Goal: Task Accomplishment & Management: Use online tool/utility

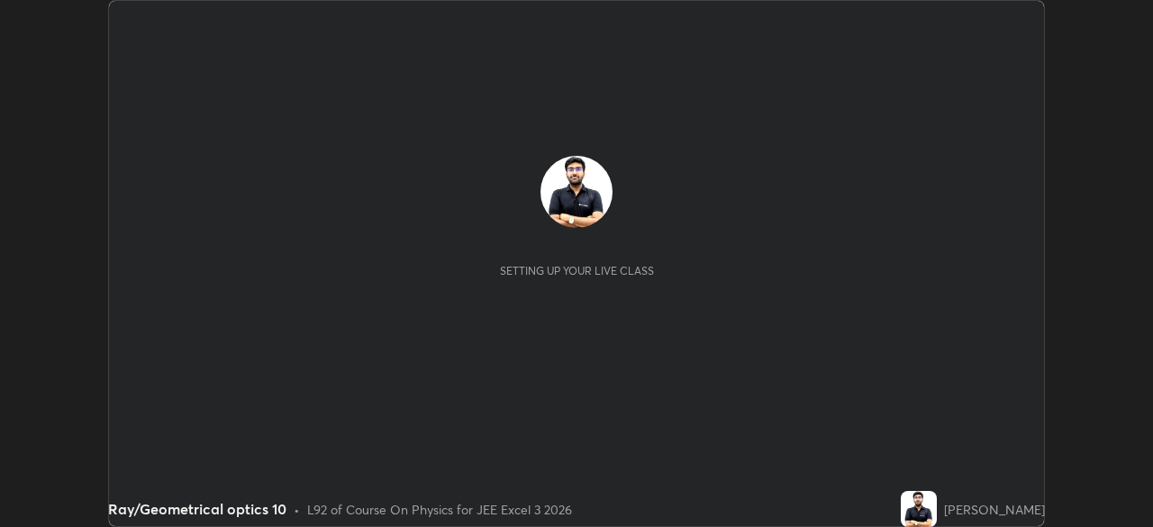
scroll to position [527, 1152]
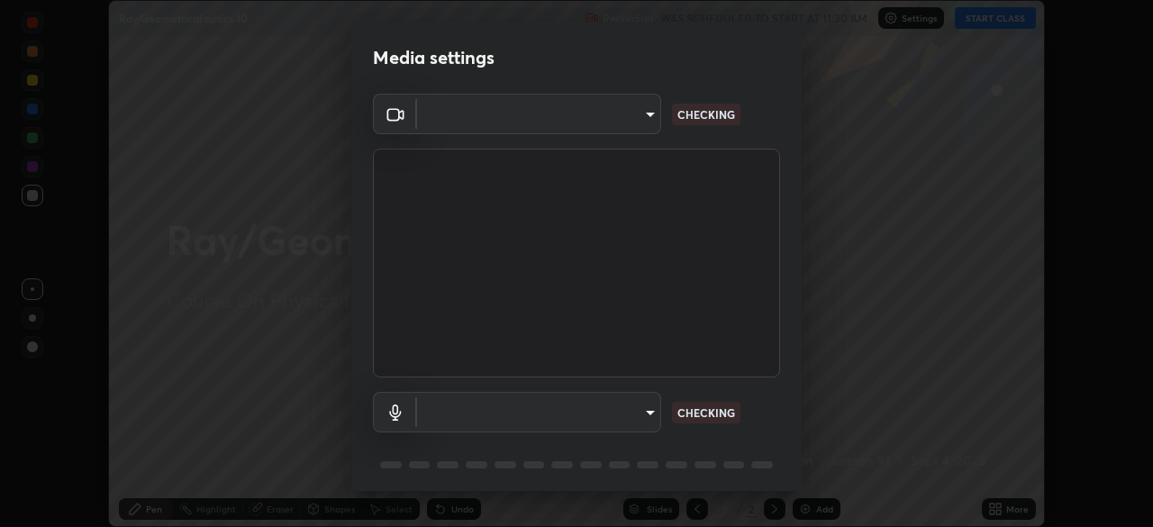
type input "648abb19764dab56075ae6cd3c13843a59c6a2446ad08d27c5b482b977c15b1c"
type input "default"
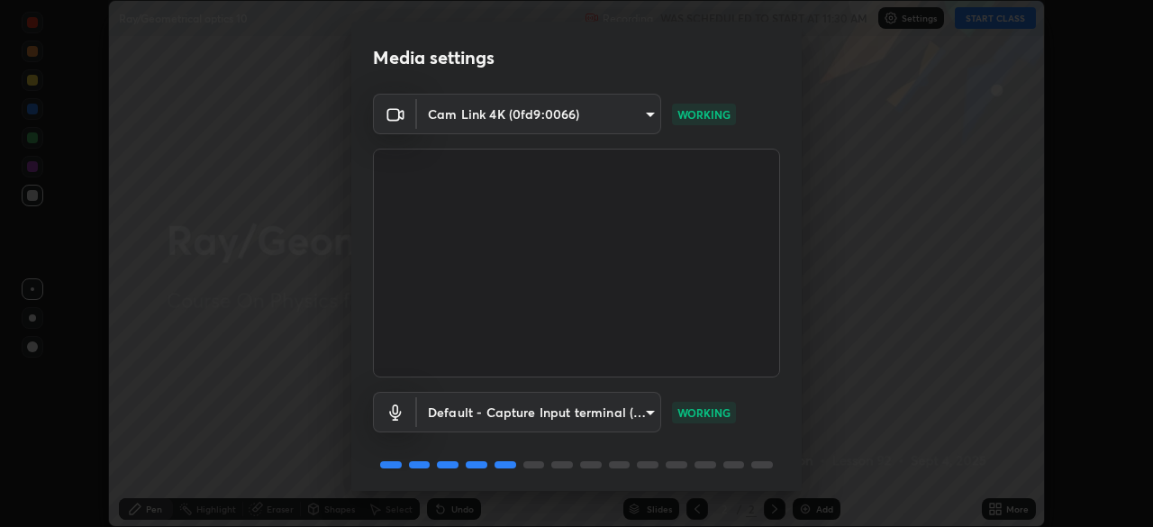
scroll to position [64, 0]
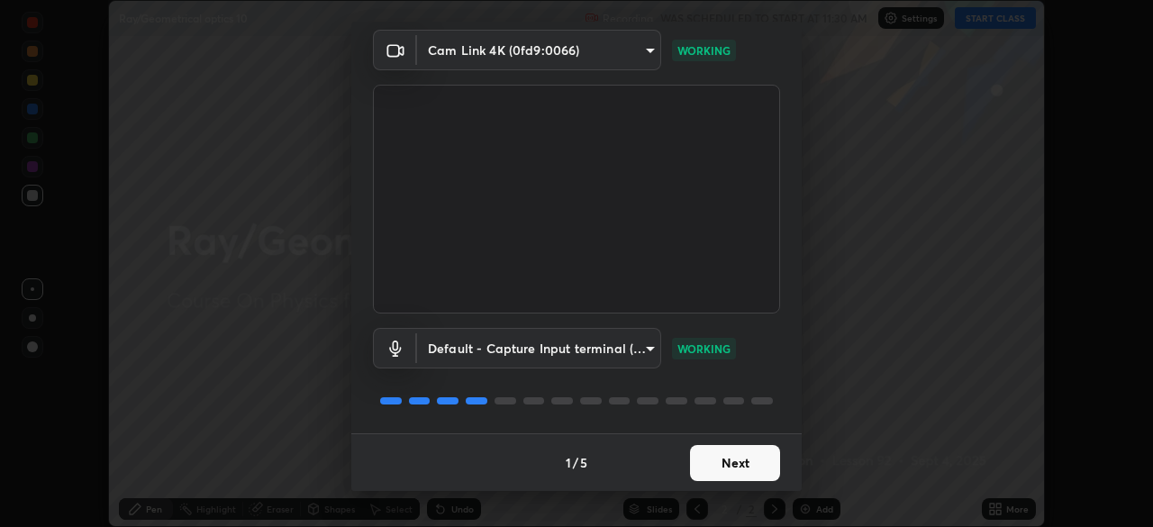
click at [718, 463] on button "Next" at bounding box center [735, 463] width 90 height 36
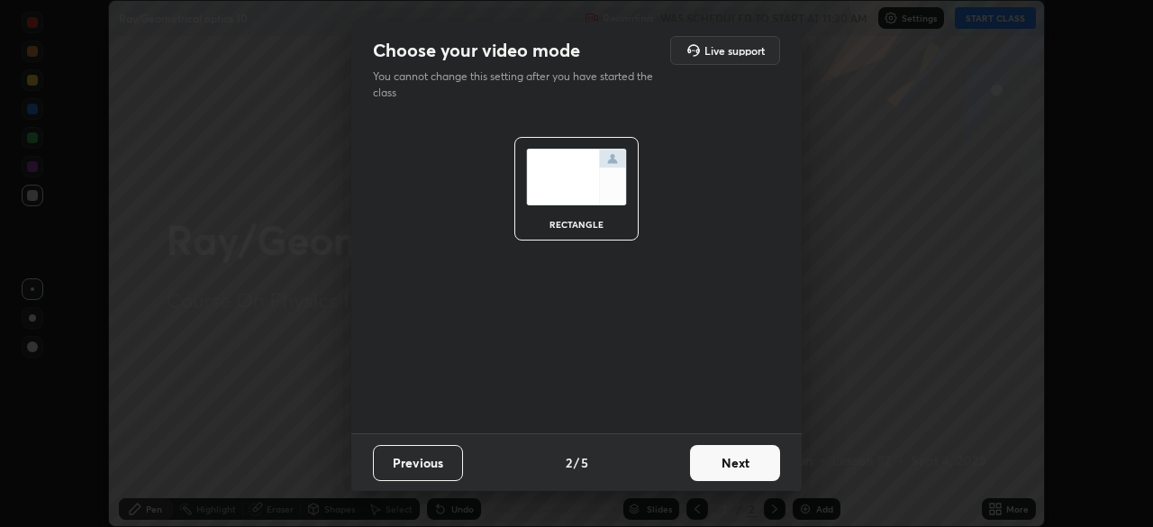
scroll to position [0, 0]
click at [724, 469] on button "Next" at bounding box center [735, 463] width 90 height 36
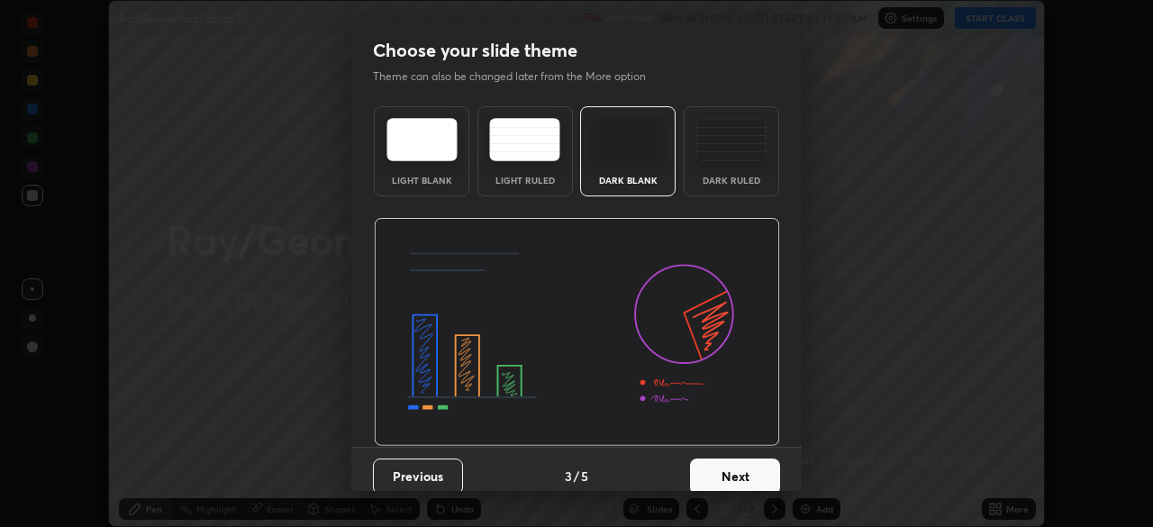
click at [736, 467] on button "Next" at bounding box center [735, 477] width 90 height 36
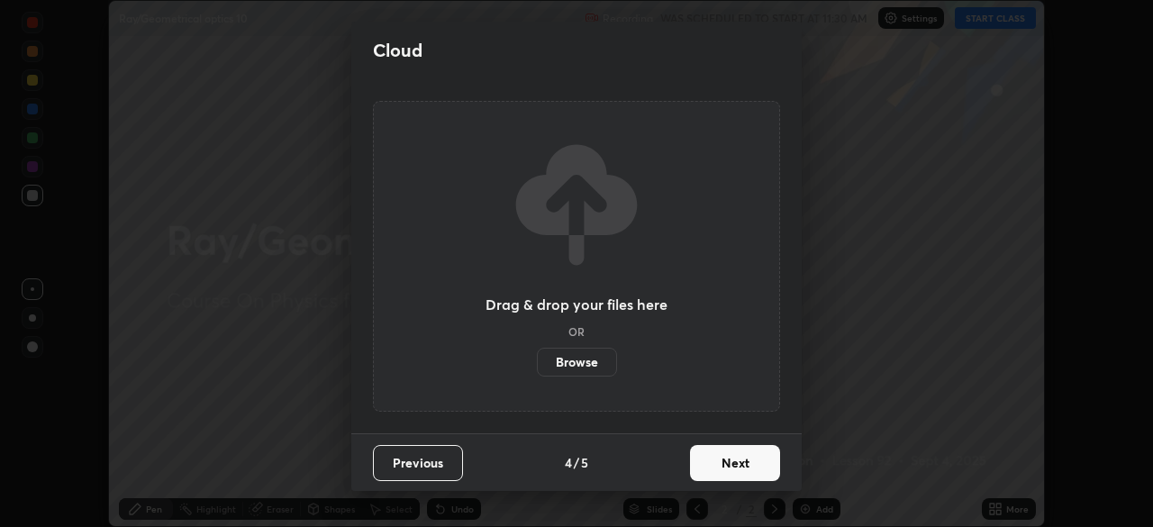
click at [741, 465] on button "Next" at bounding box center [735, 463] width 90 height 36
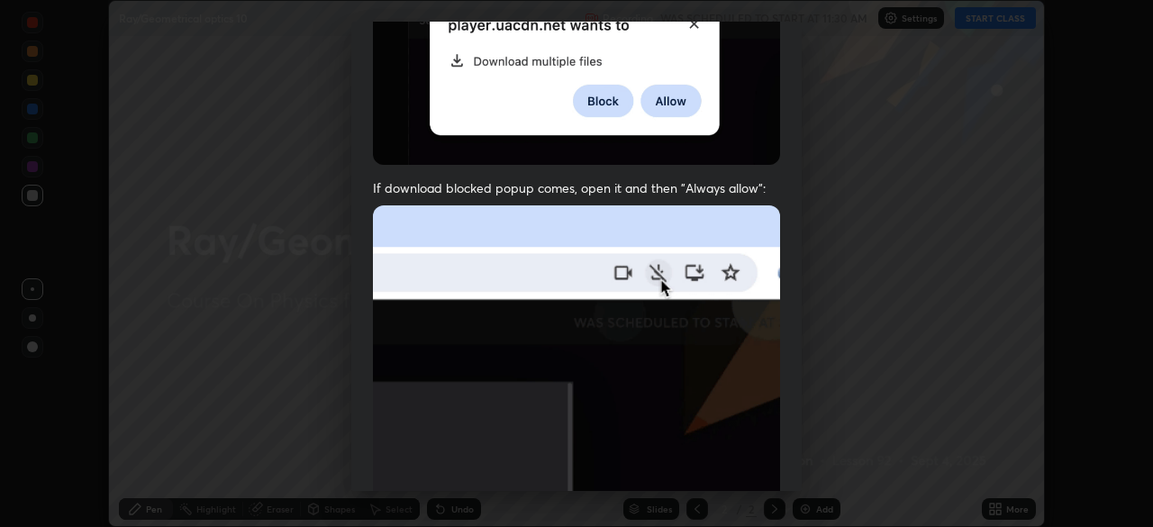
scroll to position [223, 0]
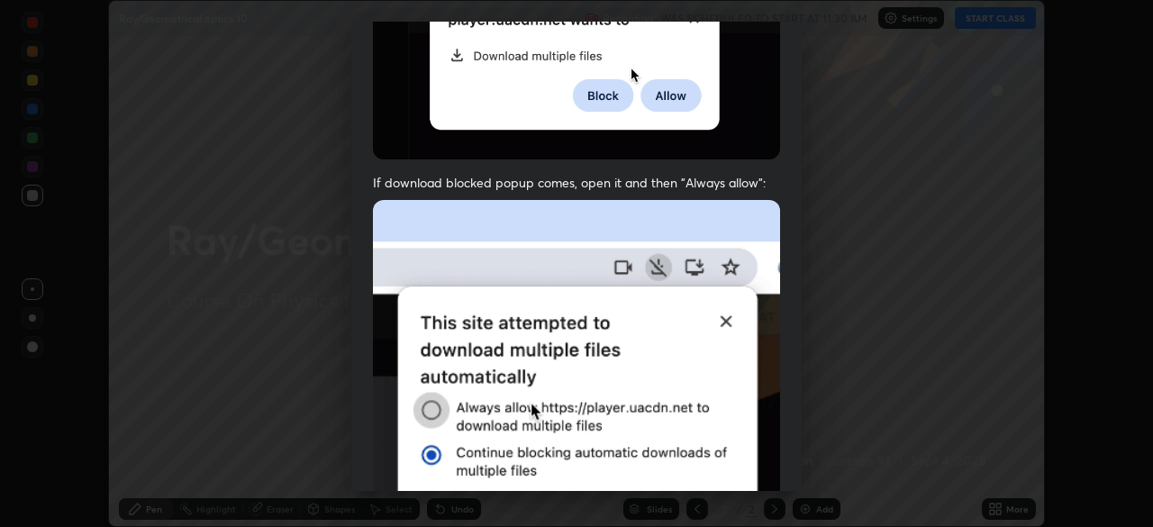
click at [706, 353] on img at bounding box center [576, 397] width 407 height 394
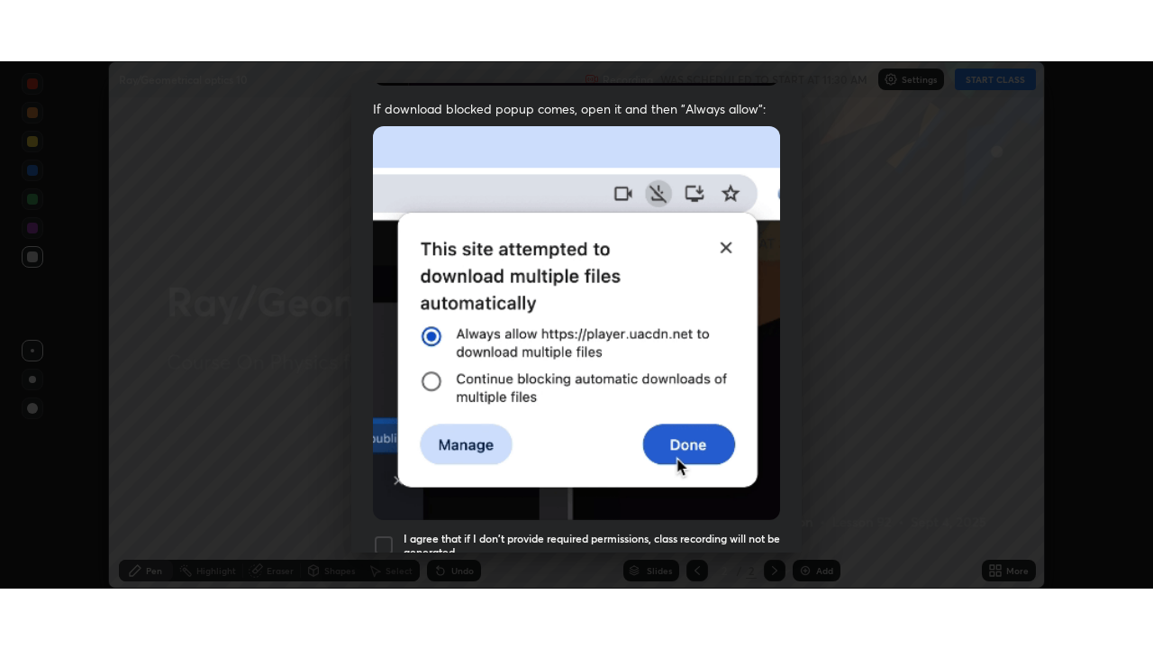
scroll to position [432, 0]
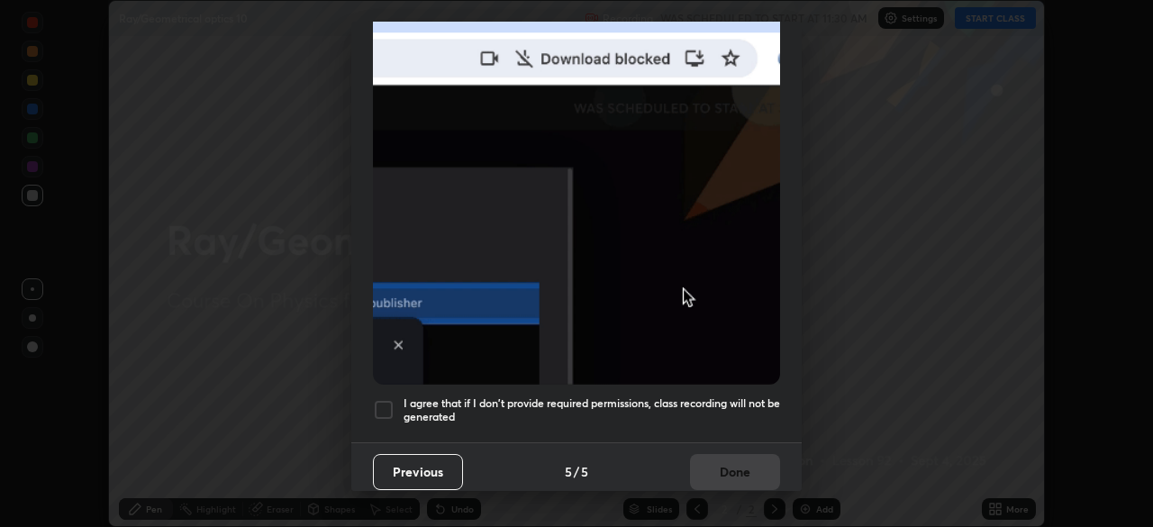
click at [396, 399] on div "I agree that if I don't provide required permissions, class recording will not …" at bounding box center [576, 410] width 407 height 22
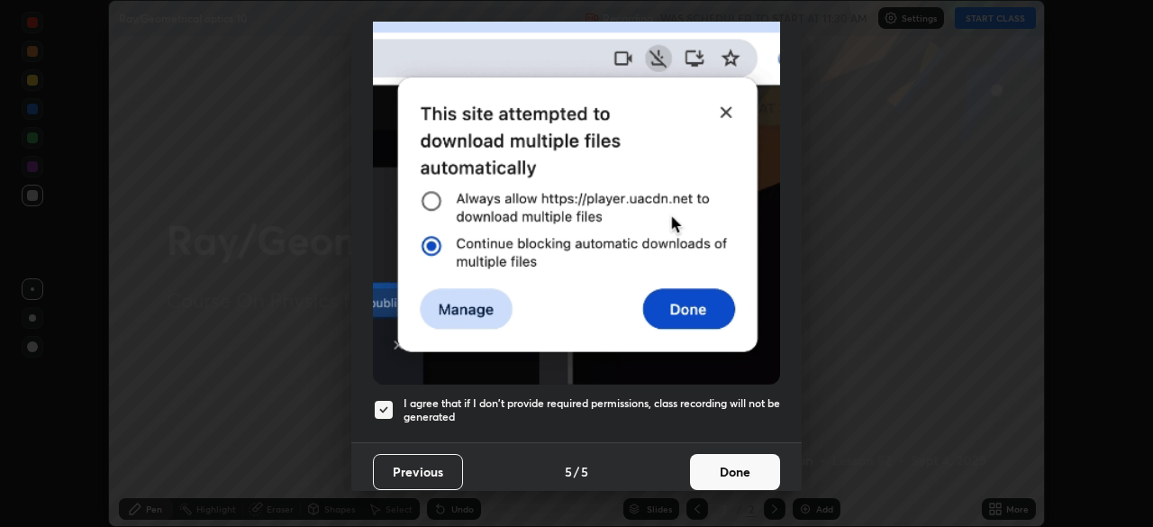
click at [720, 477] on button "Done" at bounding box center [735, 472] width 90 height 36
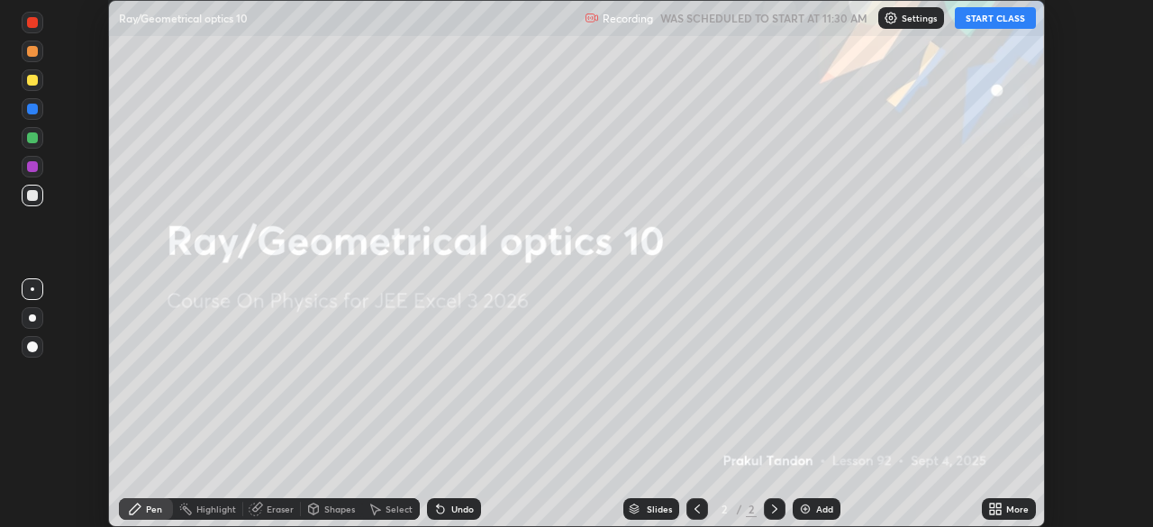
click at [998, 510] on icon at bounding box center [998, 512] width 5 height 5
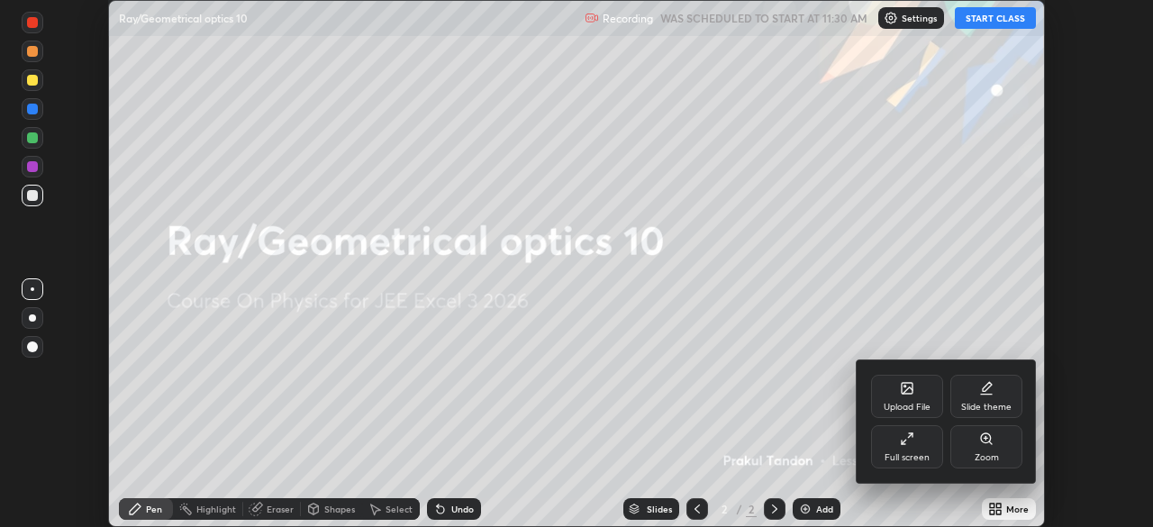
click at [921, 446] on div "Full screen" at bounding box center [907, 446] width 72 height 43
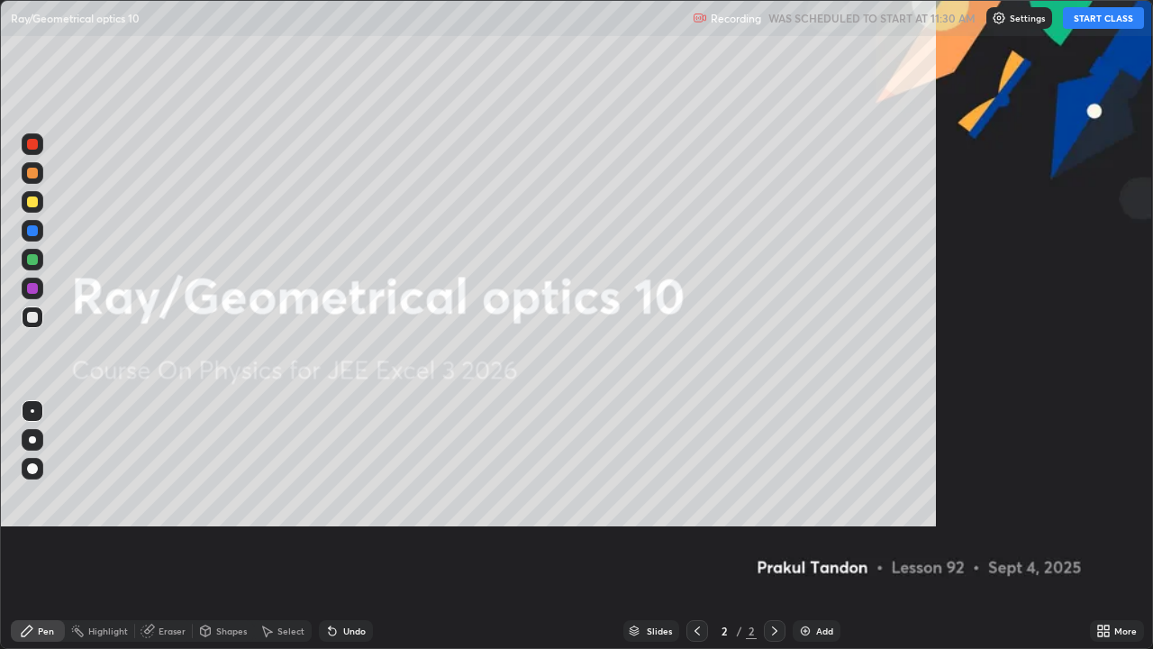
scroll to position [649, 1153]
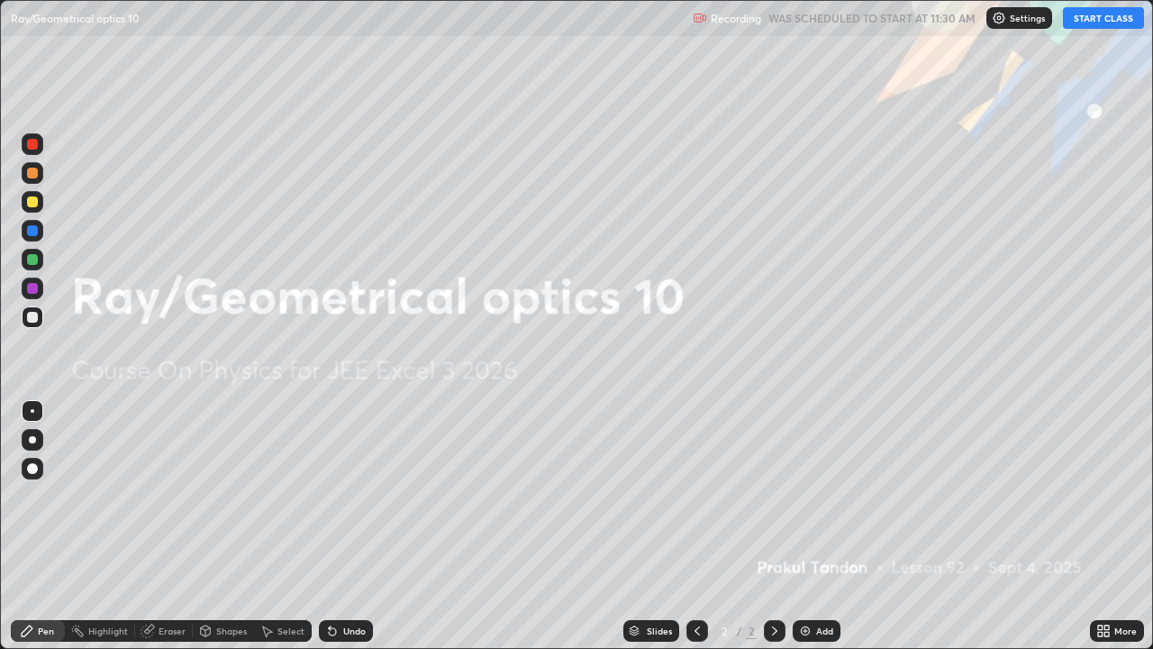
click at [817, 526] on div "Add" at bounding box center [817, 631] width 48 height 22
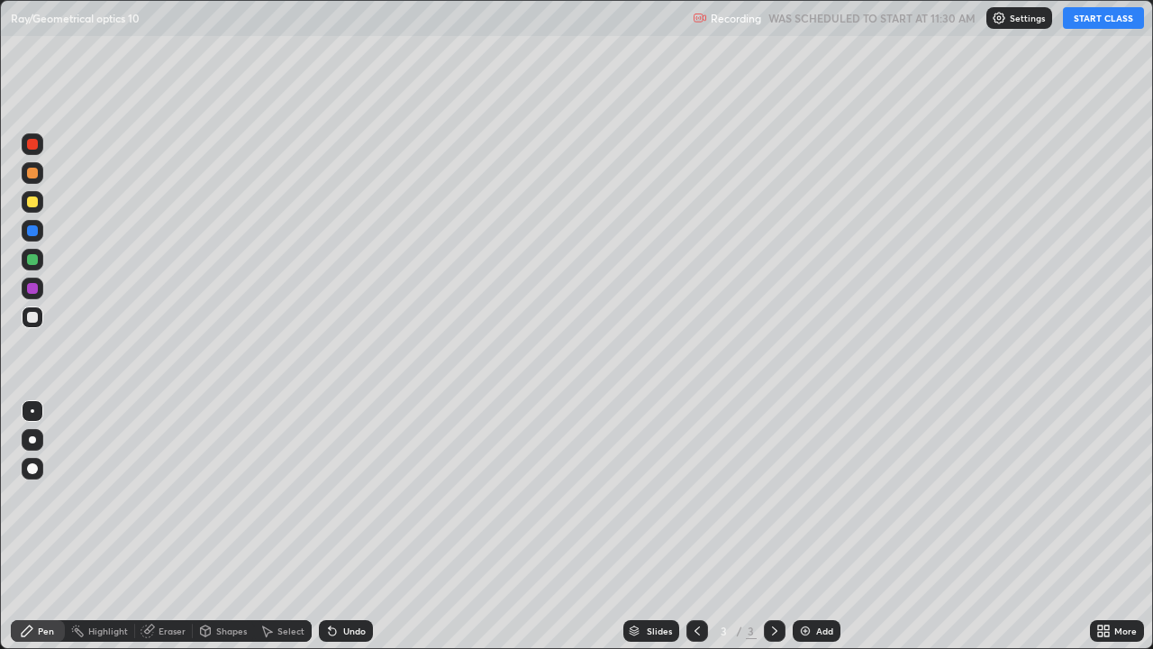
click at [816, 526] on div "Add" at bounding box center [824, 630] width 17 height 9
click at [32, 201] on div at bounding box center [32, 201] width 11 height 11
click at [1084, 22] on button "START CLASS" at bounding box center [1103, 18] width 81 height 22
click at [40, 310] on div at bounding box center [33, 317] width 22 height 22
click at [798, 526] on img at bounding box center [805, 630] width 14 height 14
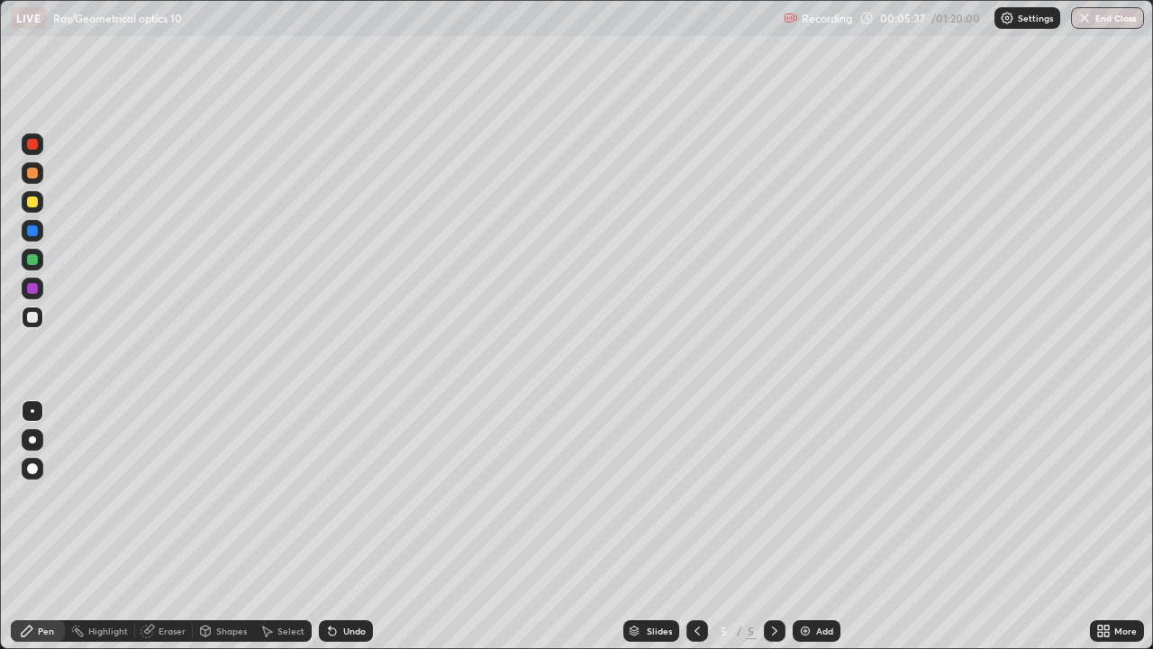
click at [350, 526] on div "Undo" at bounding box center [354, 630] width 23 height 9
click at [336, 526] on div "Undo" at bounding box center [346, 631] width 54 height 22
click at [39, 208] on div at bounding box center [33, 202] width 22 height 22
click at [33, 200] on div at bounding box center [32, 201] width 11 height 11
click at [348, 526] on div "Undo" at bounding box center [354, 630] width 23 height 9
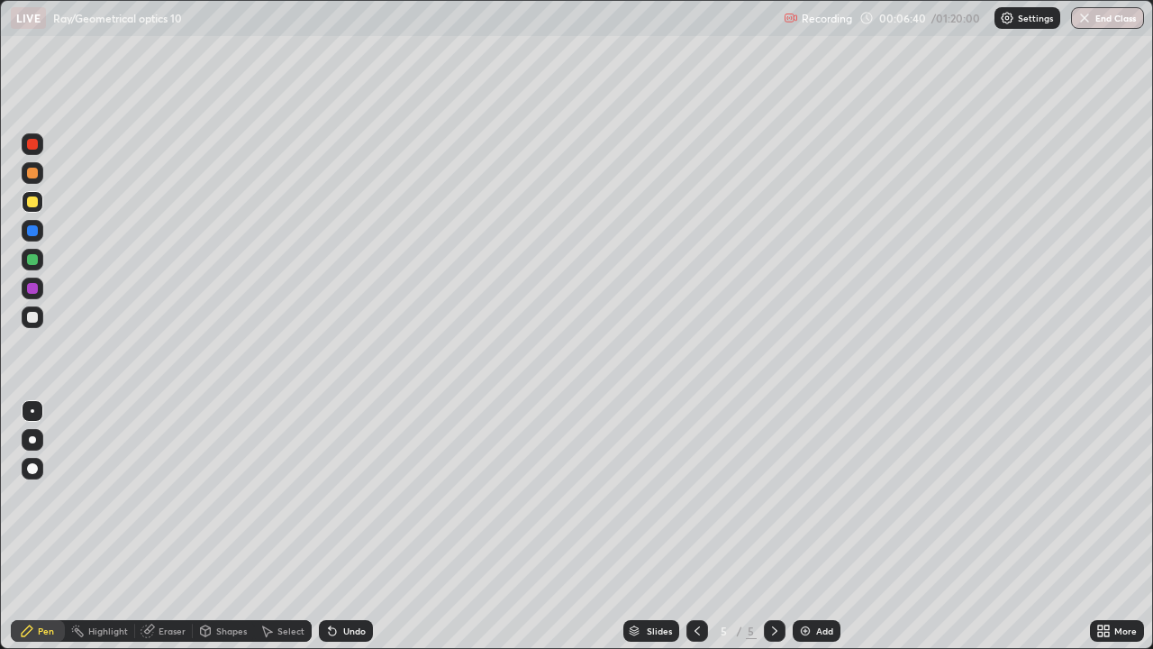
click at [345, 526] on div "Undo" at bounding box center [346, 631] width 54 height 22
click at [335, 526] on div "Undo" at bounding box center [346, 631] width 54 height 22
click at [334, 526] on icon at bounding box center [332, 630] width 14 height 14
click at [333, 526] on div "Undo" at bounding box center [346, 631] width 54 height 22
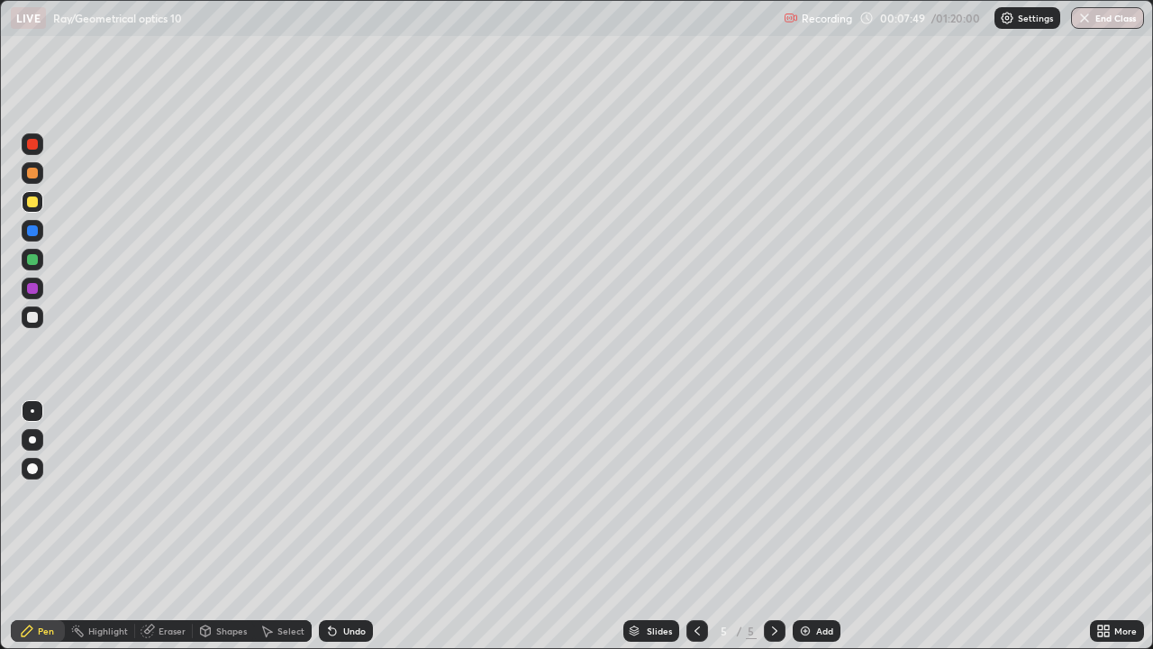
click at [347, 526] on div "Undo" at bounding box center [354, 630] width 23 height 9
click at [343, 526] on div "Undo" at bounding box center [354, 630] width 23 height 9
click at [338, 526] on div "Undo" at bounding box center [346, 631] width 54 height 22
click at [337, 526] on div "Undo" at bounding box center [346, 631] width 54 height 22
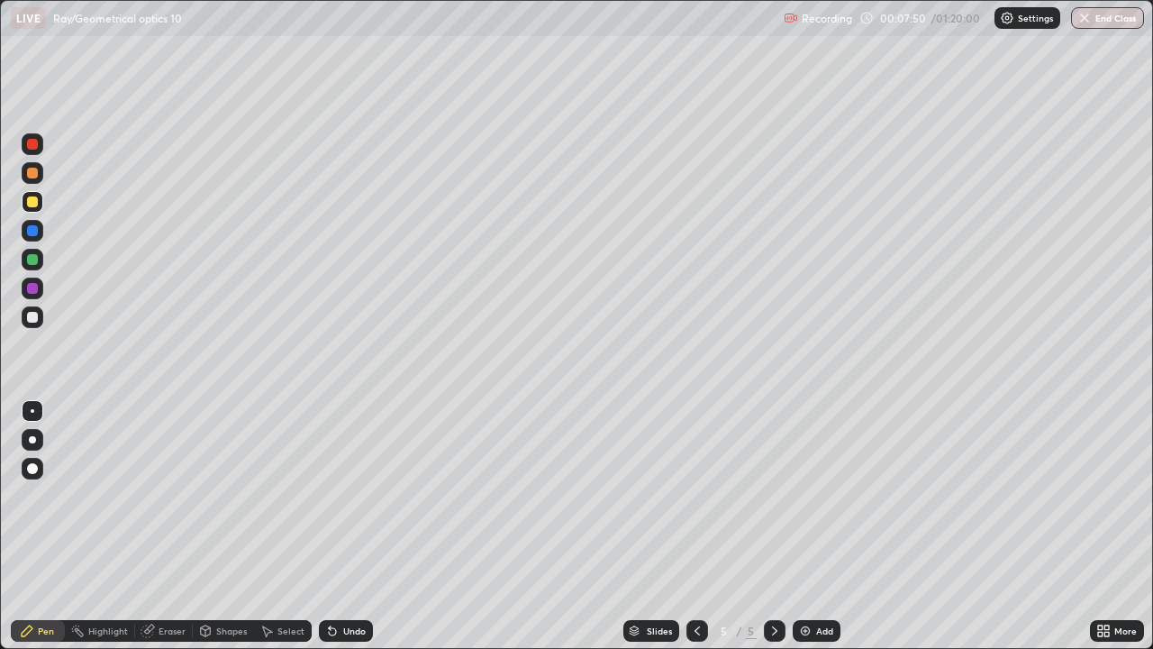
click at [338, 526] on div "Undo" at bounding box center [346, 631] width 54 height 22
click at [348, 526] on div "Undo" at bounding box center [354, 630] width 23 height 9
click at [350, 526] on div "Undo" at bounding box center [354, 630] width 23 height 9
click at [359, 526] on div "Undo" at bounding box center [354, 630] width 23 height 9
click at [329, 526] on icon at bounding box center [330, 627] width 2 height 2
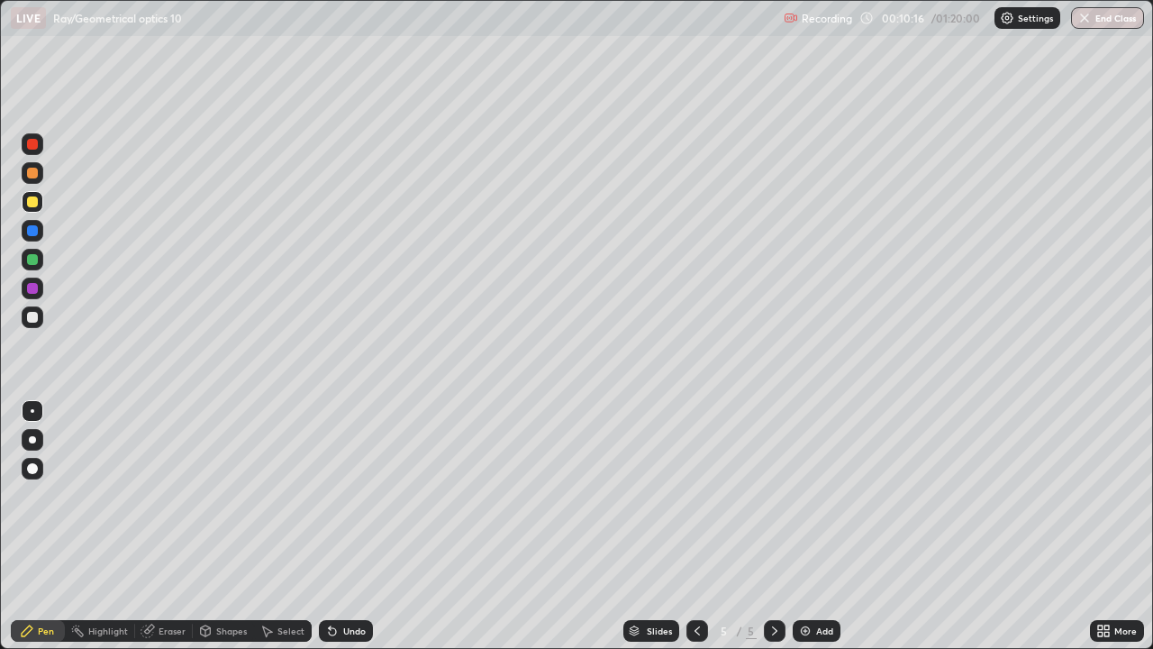
click at [338, 526] on div "Undo" at bounding box center [346, 631] width 54 height 22
click at [344, 526] on div "Undo" at bounding box center [354, 630] width 23 height 9
click at [343, 526] on div "Undo" at bounding box center [354, 630] width 23 height 9
click at [337, 526] on div "Undo" at bounding box center [346, 631] width 54 height 22
click at [345, 526] on div "Undo" at bounding box center [354, 630] width 23 height 9
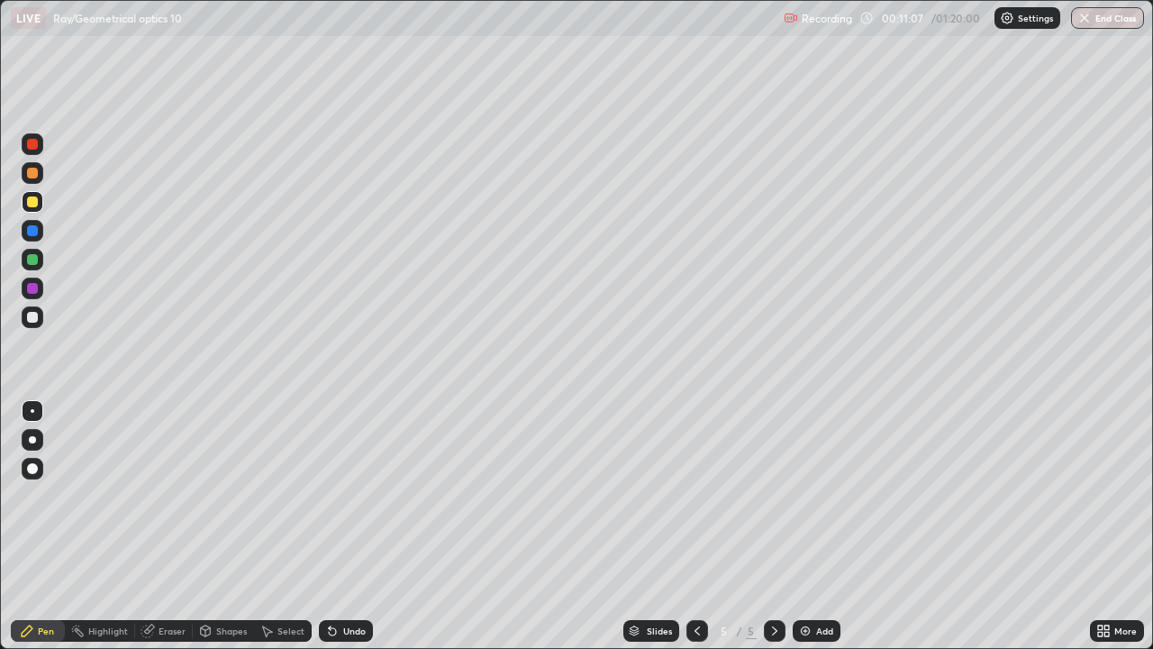
click at [349, 526] on div "Undo" at bounding box center [354, 630] width 23 height 9
click at [351, 526] on div "Undo" at bounding box center [354, 630] width 23 height 9
click at [350, 526] on div "Undo" at bounding box center [354, 630] width 23 height 9
click at [25, 317] on div at bounding box center [33, 317] width 22 height 22
click at [832, 526] on div "Add" at bounding box center [817, 631] width 48 height 22
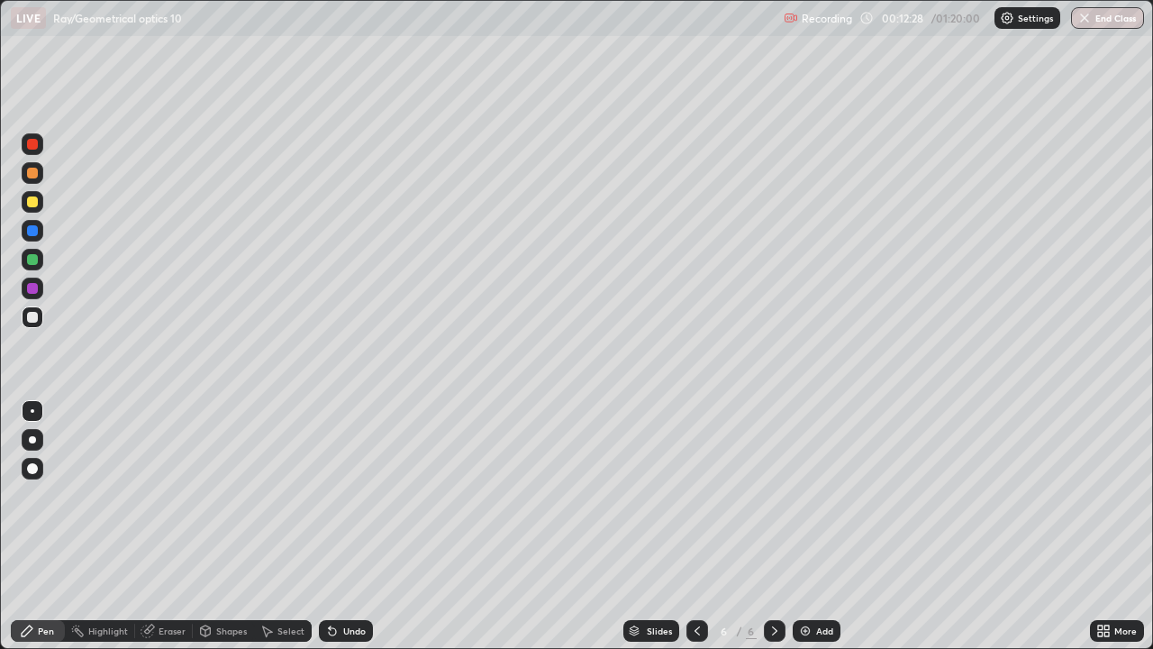
click at [329, 526] on div "Undo" at bounding box center [346, 631] width 54 height 22
click at [342, 526] on div "Undo" at bounding box center [346, 631] width 54 height 22
click at [344, 526] on div "Undo" at bounding box center [346, 631] width 54 height 22
click at [34, 203] on div at bounding box center [32, 201] width 11 height 11
click at [693, 526] on div at bounding box center [698, 631] width 22 height 36
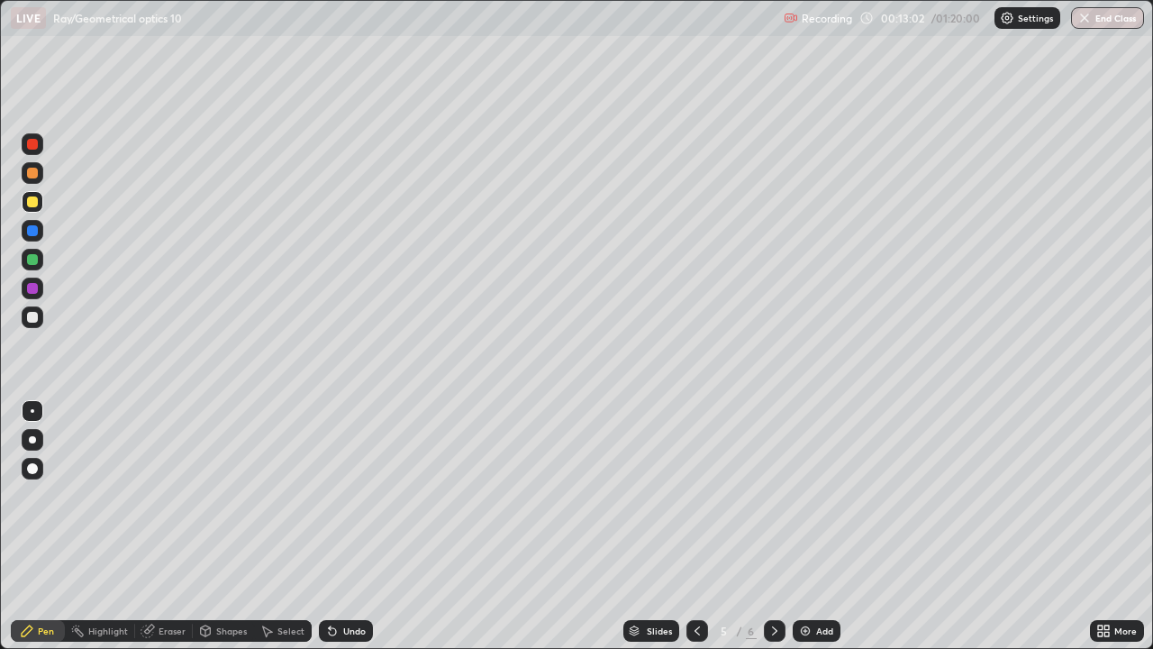
click at [765, 526] on div at bounding box center [775, 631] width 22 height 22
click at [37, 316] on div at bounding box center [32, 317] width 11 height 11
click at [801, 526] on div "Add" at bounding box center [817, 631] width 48 height 22
click at [41, 318] on div at bounding box center [33, 317] width 22 height 22
click at [340, 526] on div "Undo" at bounding box center [346, 631] width 54 height 22
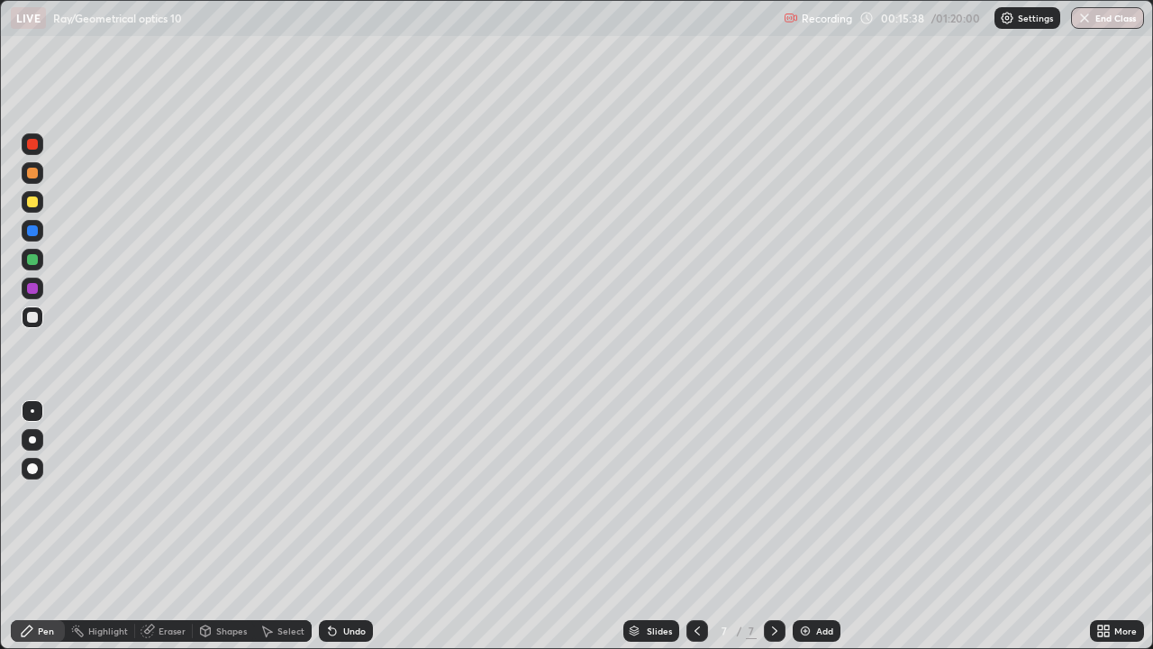
click at [40, 205] on div at bounding box center [33, 202] width 22 height 22
click at [32, 324] on div at bounding box center [33, 317] width 22 height 22
click at [25, 204] on div at bounding box center [33, 202] width 22 height 22
click at [36, 327] on div at bounding box center [33, 317] width 22 height 22
click at [348, 526] on div "Undo" at bounding box center [354, 630] width 23 height 9
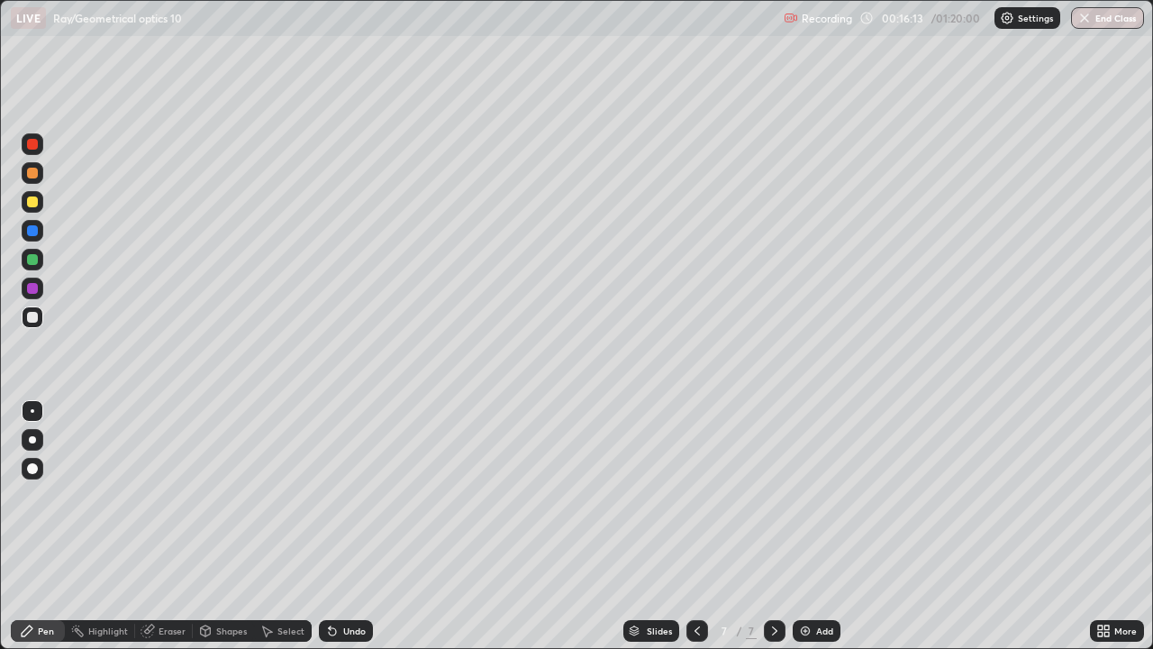
click at [52, 200] on div "Erase all" at bounding box center [32, 324] width 43 height 577
click at [28, 203] on div at bounding box center [32, 201] width 11 height 11
click at [351, 526] on div "Undo" at bounding box center [346, 631] width 54 height 22
click at [341, 526] on div "Undo" at bounding box center [346, 631] width 54 height 22
click at [340, 526] on div "Undo" at bounding box center [346, 631] width 54 height 22
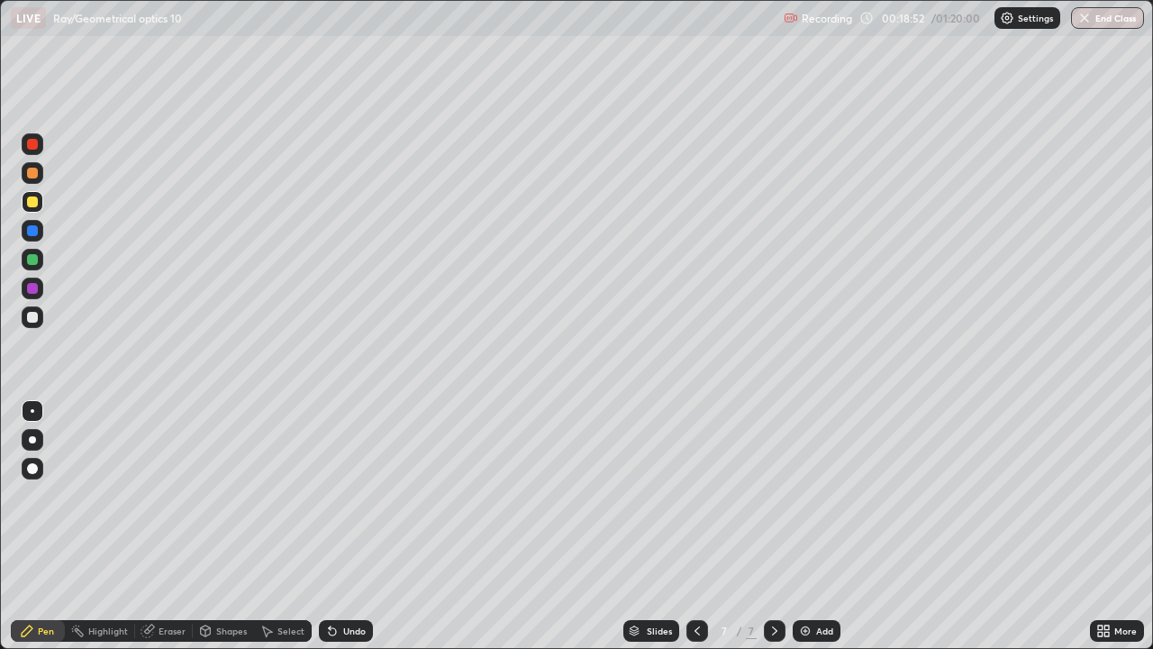
click at [32, 324] on div at bounding box center [33, 317] width 22 height 22
click at [837, 526] on div "Add" at bounding box center [817, 631] width 48 height 22
click at [29, 206] on div at bounding box center [32, 201] width 11 height 11
click at [33, 179] on div at bounding box center [33, 173] width 22 height 22
click at [32, 318] on div at bounding box center [32, 317] width 11 height 11
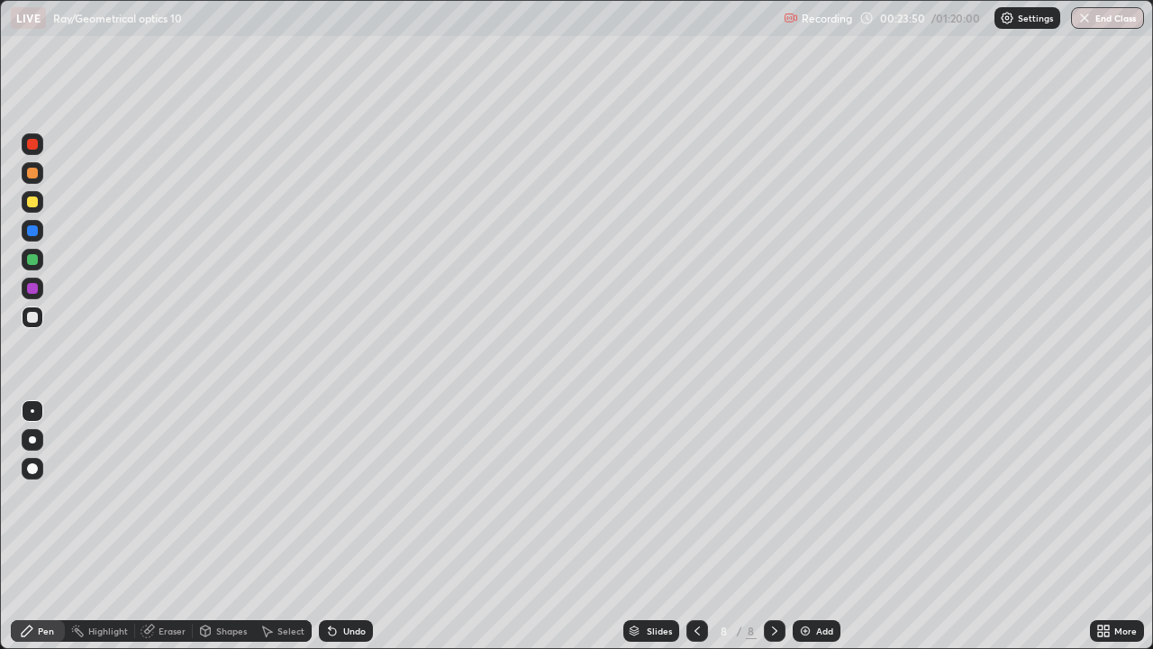
click at [810, 526] on div "Add" at bounding box center [817, 631] width 48 height 22
click at [29, 209] on div at bounding box center [33, 202] width 22 height 22
click at [28, 325] on div at bounding box center [33, 317] width 22 height 22
click at [817, 526] on div "Add" at bounding box center [817, 631] width 48 height 22
click at [688, 526] on div at bounding box center [697, 631] width 22 height 22
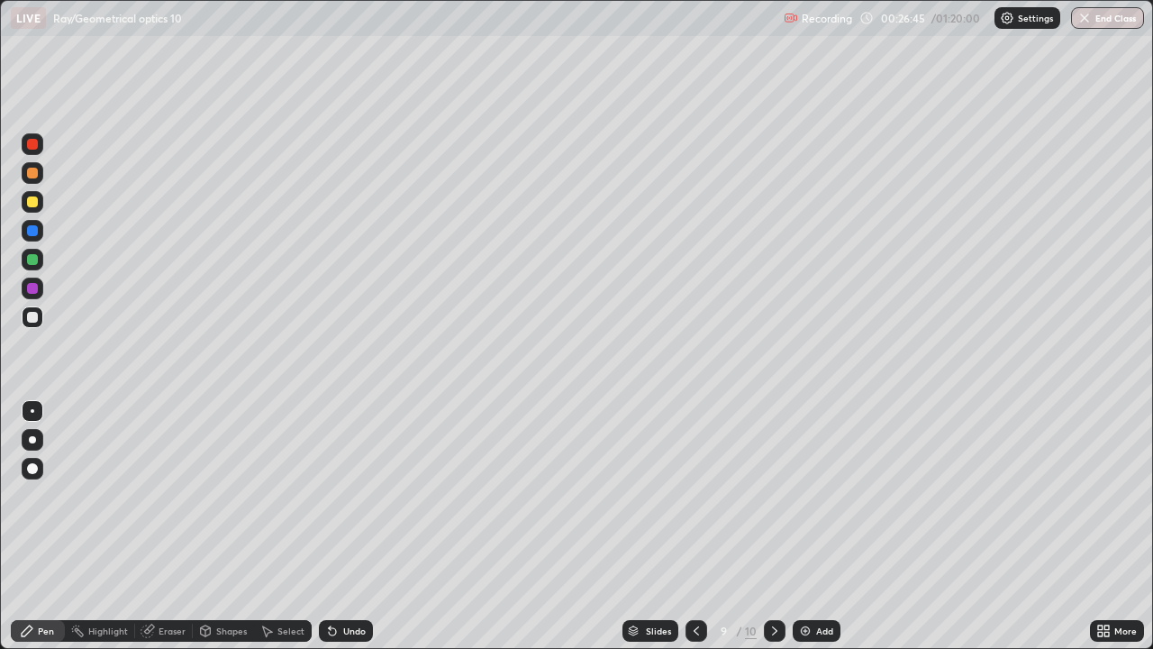
click at [772, 526] on icon at bounding box center [775, 630] width 14 height 14
click at [338, 526] on div "Undo" at bounding box center [346, 631] width 54 height 22
click at [32, 205] on div at bounding box center [32, 201] width 11 height 11
click at [330, 526] on div "Undo" at bounding box center [346, 631] width 54 height 22
click at [329, 526] on icon at bounding box center [330, 627] width 2 height 2
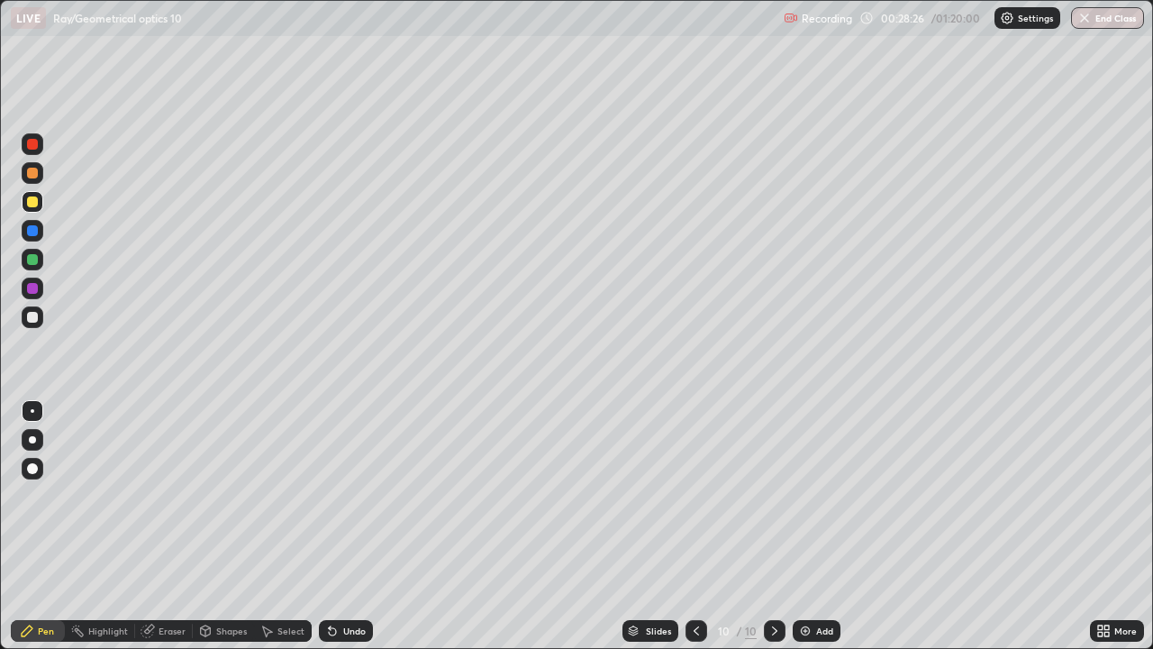
click at [337, 526] on div "Undo" at bounding box center [346, 631] width 54 height 22
click at [330, 526] on icon at bounding box center [332, 631] width 7 height 7
click at [330, 526] on div "Undo" at bounding box center [346, 631] width 54 height 22
click at [332, 526] on div "Undo" at bounding box center [346, 631] width 54 height 22
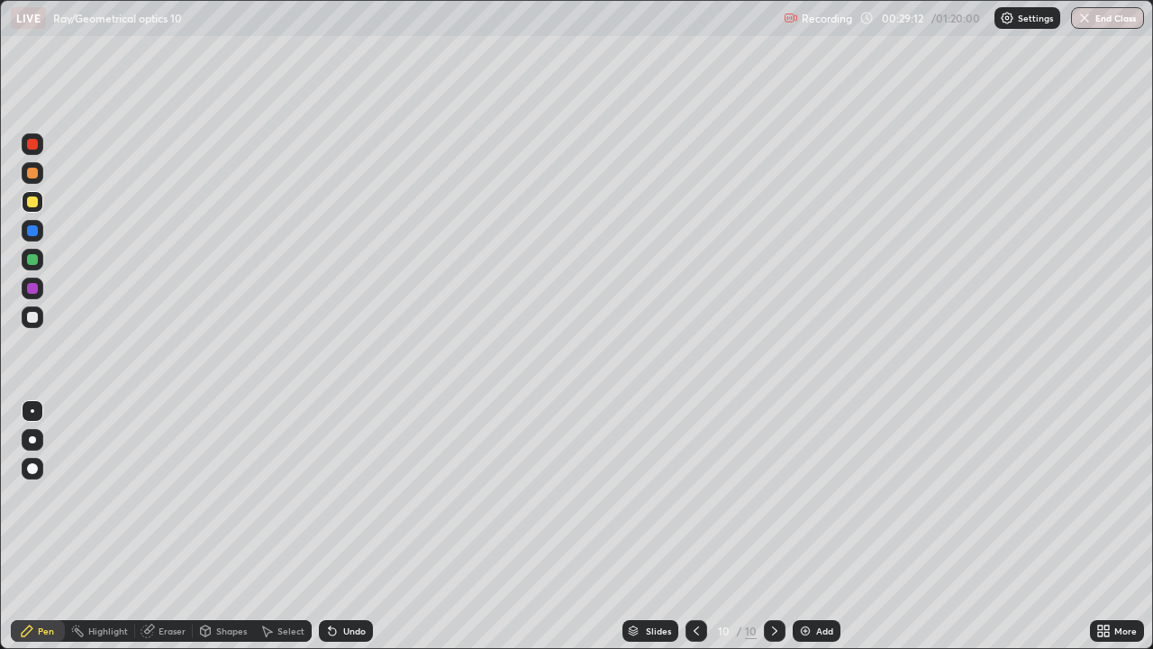
click at [332, 526] on icon at bounding box center [332, 631] width 7 height 7
click at [336, 526] on icon at bounding box center [332, 630] width 14 height 14
click at [340, 526] on div "Undo" at bounding box center [346, 631] width 54 height 22
click at [343, 526] on div "Undo" at bounding box center [354, 630] width 23 height 9
click at [341, 526] on div "Undo" at bounding box center [346, 631] width 54 height 22
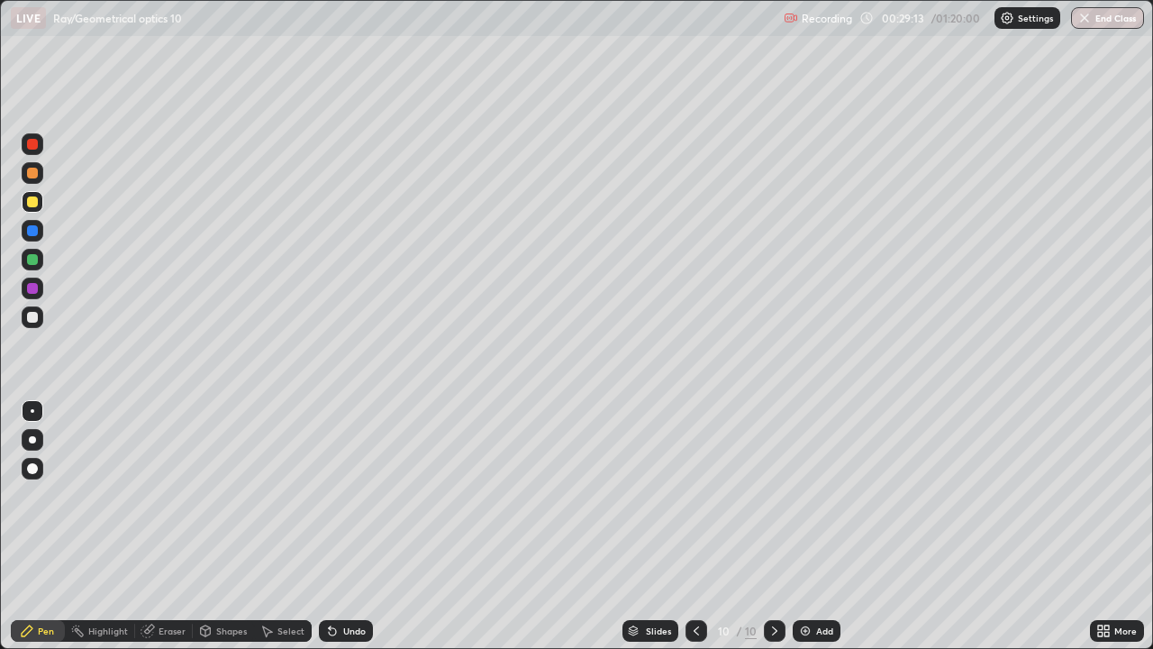
click at [343, 526] on div "Undo" at bounding box center [354, 630] width 23 height 9
click at [344, 526] on div "Undo" at bounding box center [354, 630] width 23 height 9
click at [343, 526] on div "Undo" at bounding box center [354, 630] width 23 height 9
click at [341, 526] on div "Undo" at bounding box center [346, 631] width 54 height 22
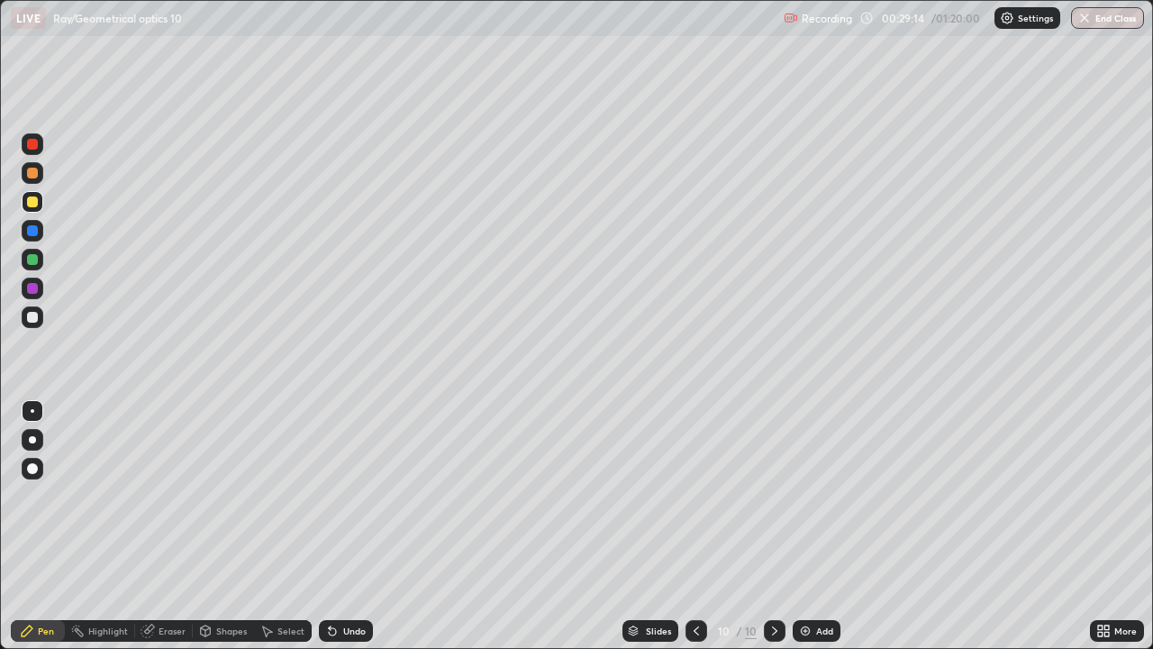
click at [341, 526] on div "Undo" at bounding box center [346, 631] width 54 height 22
click at [343, 526] on div "Undo" at bounding box center [354, 630] width 23 height 9
click at [348, 526] on div "Undo" at bounding box center [354, 630] width 23 height 9
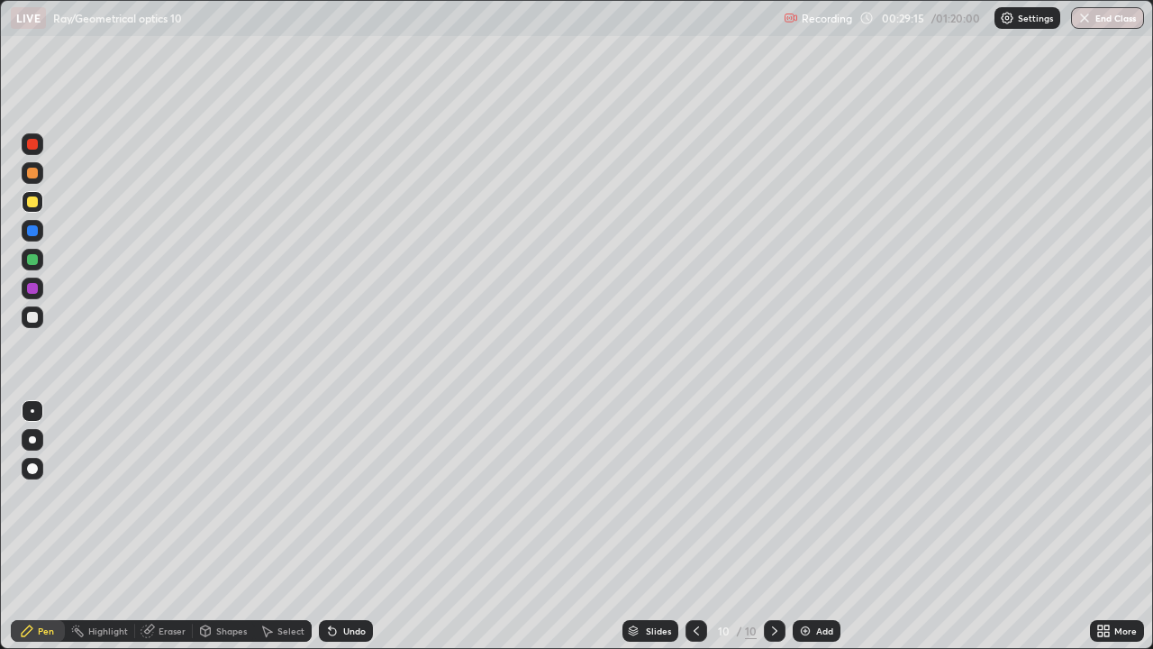
click at [346, 526] on div "Undo" at bounding box center [346, 631] width 54 height 22
click at [356, 526] on div "Undo" at bounding box center [354, 630] width 23 height 9
click at [354, 526] on div "Undo" at bounding box center [354, 630] width 23 height 9
click at [364, 526] on div "Undo" at bounding box center [346, 631] width 54 height 22
click at [343, 526] on div "Undo" at bounding box center [354, 630] width 23 height 9
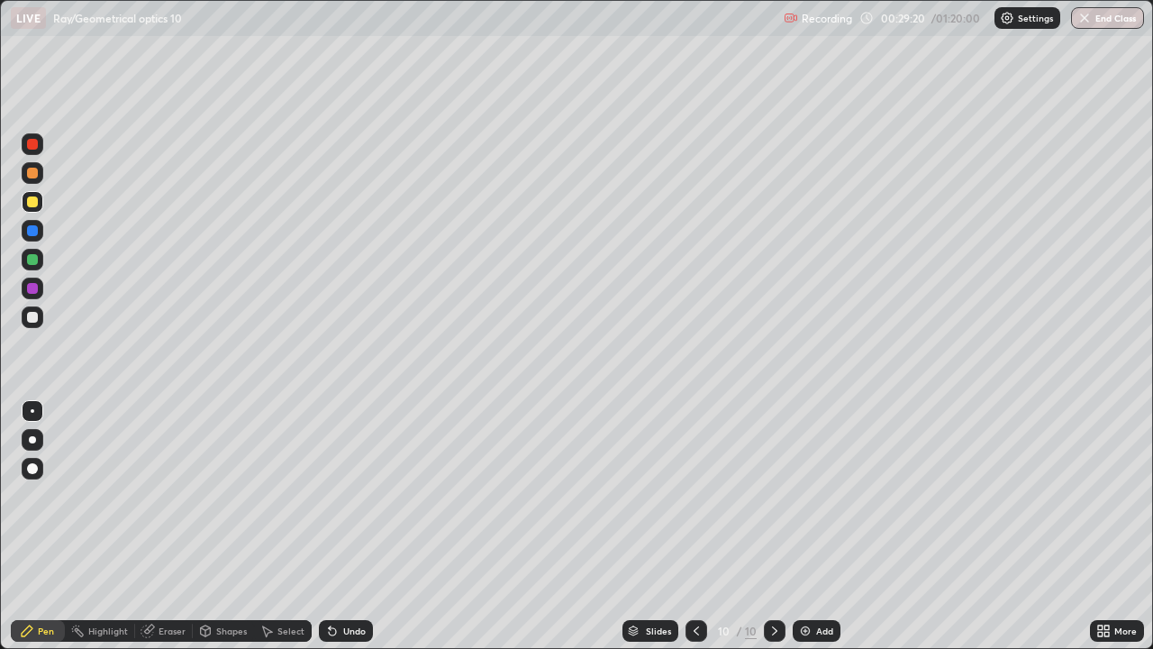
click at [350, 526] on div "Undo" at bounding box center [346, 631] width 54 height 22
click at [349, 526] on div "Undo" at bounding box center [346, 631] width 54 height 22
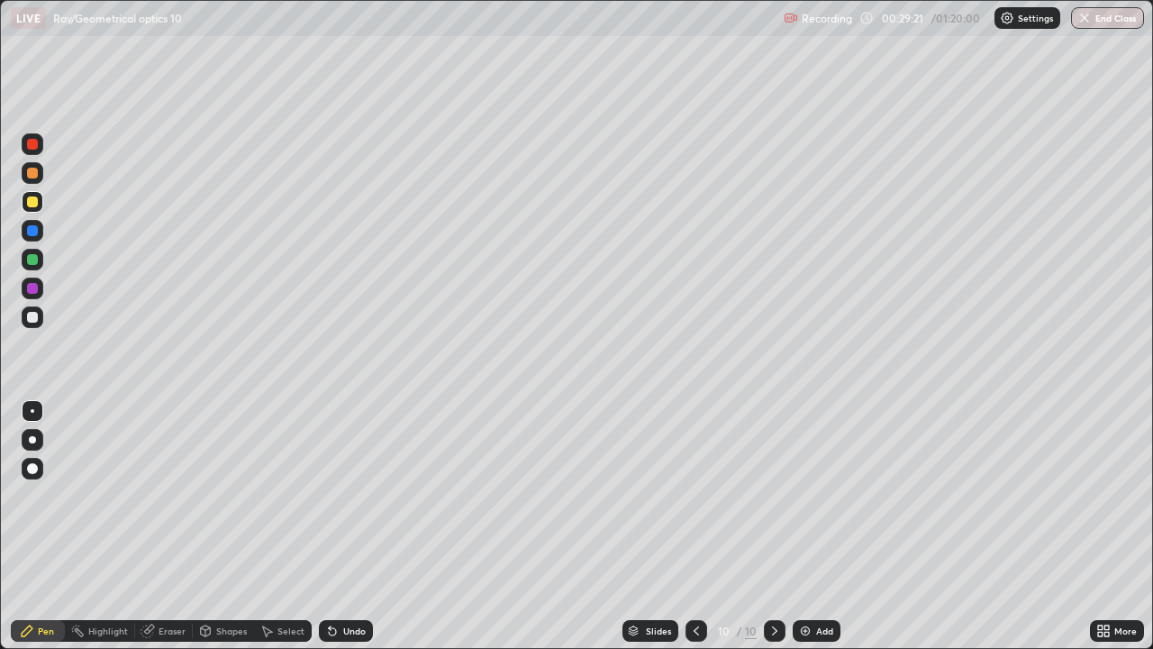
click at [347, 526] on div "Undo" at bounding box center [346, 631] width 54 height 22
click at [341, 526] on div "Undo" at bounding box center [346, 631] width 54 height 22
click at [27, 181] on div at bounding box center [33, 173] width 22 height 22
click at [33, 259] on div at bounding box center [32, 259] width 11 height 11
click at [358, 526] on div "Undo" at bounding box center [354, 630] width 23 height 9
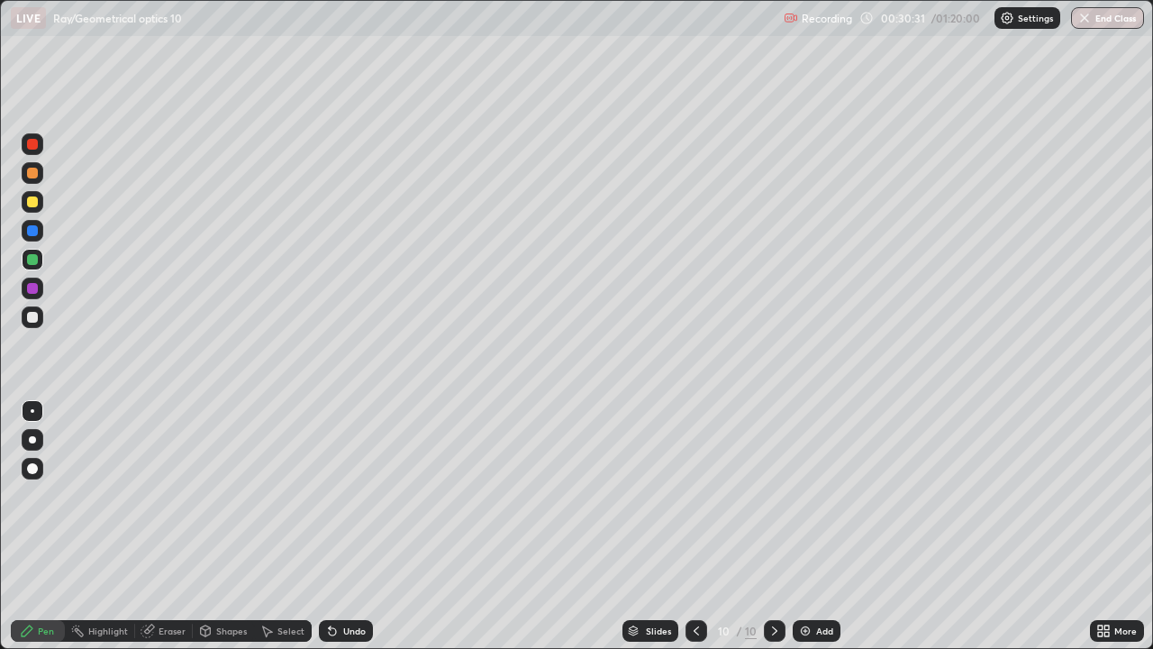
click at [355, 526] on div "Undo" at bounding box center [354, 630] width 23 height 9
click at [356, 526] on div "Undo" at bounding box center [354, 630] width 23 height 9
click at [352, 526] on div "Undo" at bounding box center [354, 630] width 23 height 9
click at [358, 526] on div "Undo" at bounding box center [346, 631] width 54 height 22
click at [343, 526] on div "Undo" at bounding box center [346, 631] width 54 height 22
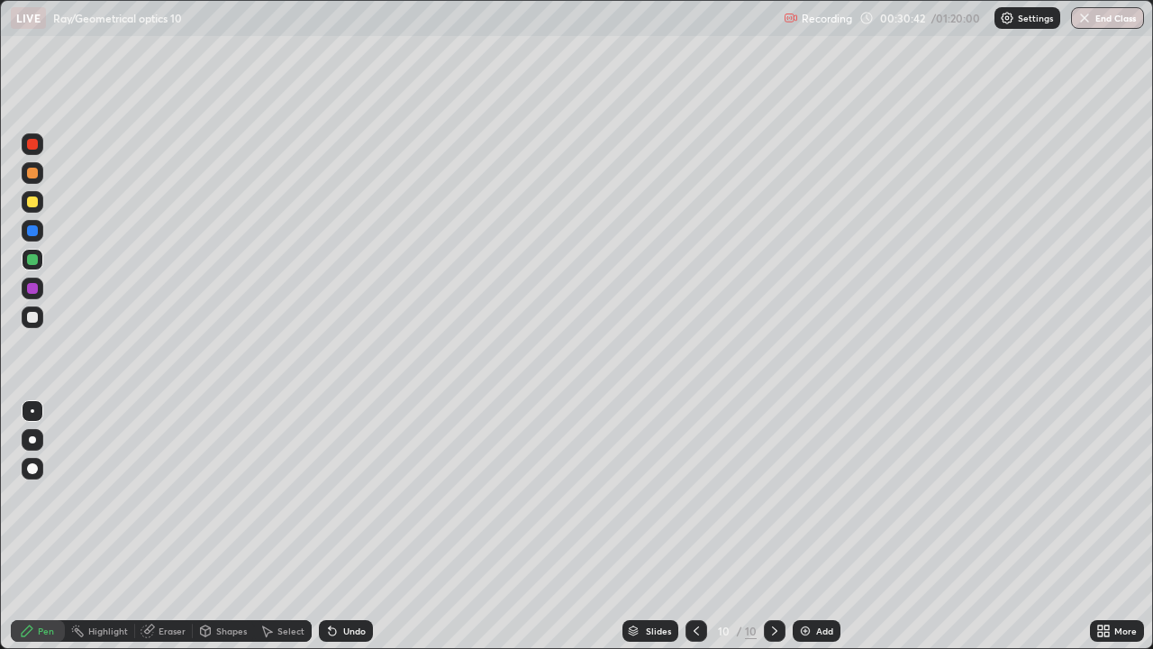
click at [338, 526] on div "Undo" at bounding box center [346, 631] width 54 height 22
click at [33, 317] on div at bounding box center [32, 317] width 11 height 11
click at [824, 526] on div "Add" at bounding box center [817, 631] width 48 height 22
click at [697, 526] on icon at bounding box center [697, 630] width 14 height 14
click at [776, 526] on icon at bounding box center [775, 630] width 14 height 14
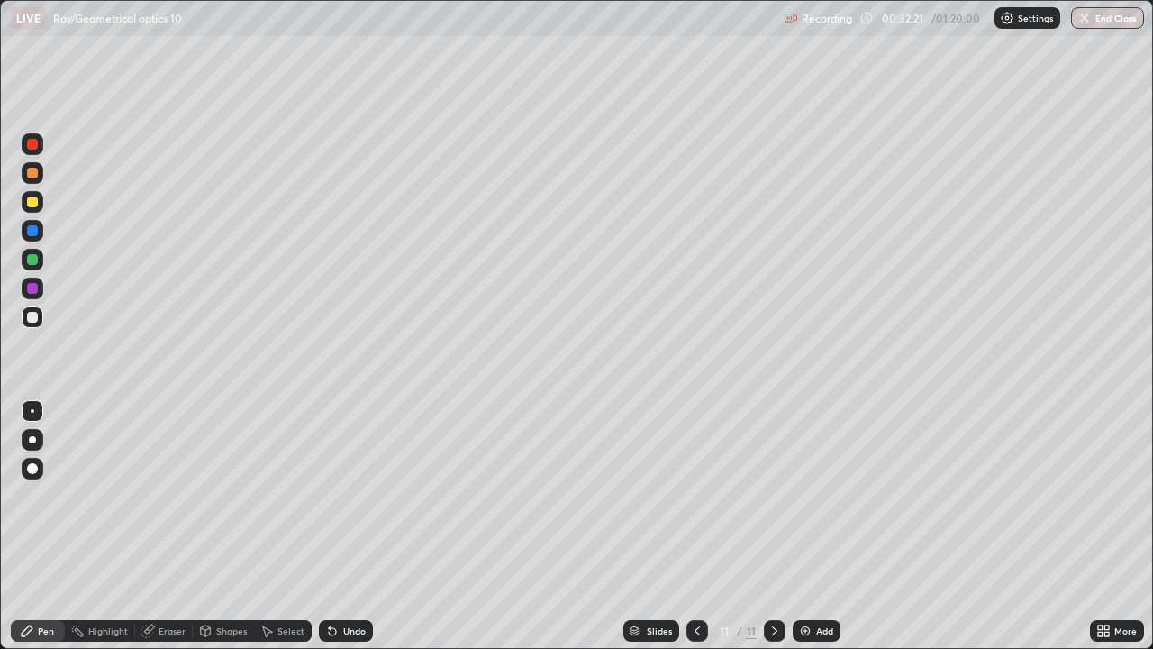
click at [32, 210] on div at bounding box center [33, 202] width 22 height 22
click at [828, 526] on div "Add" at bounding box center [824, 630] width 17 height 9
click at [703, 526] on div at bounding box center [698, 631] width 22 height 22
click at [772, 526] on div at bounding box center [775, 631] width 22 height 22
click at [31, 327] on div at bounding box center [33, 317] width 22 height 22
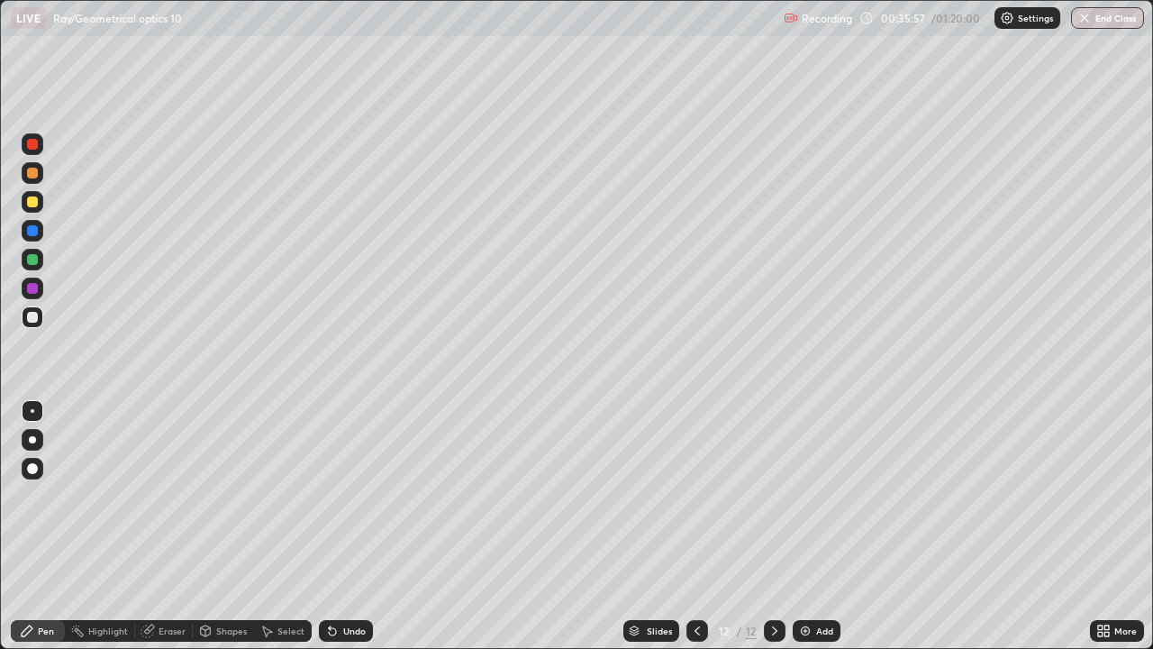
click at [32, 203] on div at bounding box center [32, 201] width 11 height 11
click at [819, 526] on div "Add" at bounding box center [824, 630] width 17 height 9
click at [696, 526] on icon at bounding box center [697, 630] width 14 height 14
click at [816, 526] on div "Add" at bounding box center [824, 630] width 17 height 9
click at [694, 526] on icon at bounding box center [697, 630] width 14 height 14
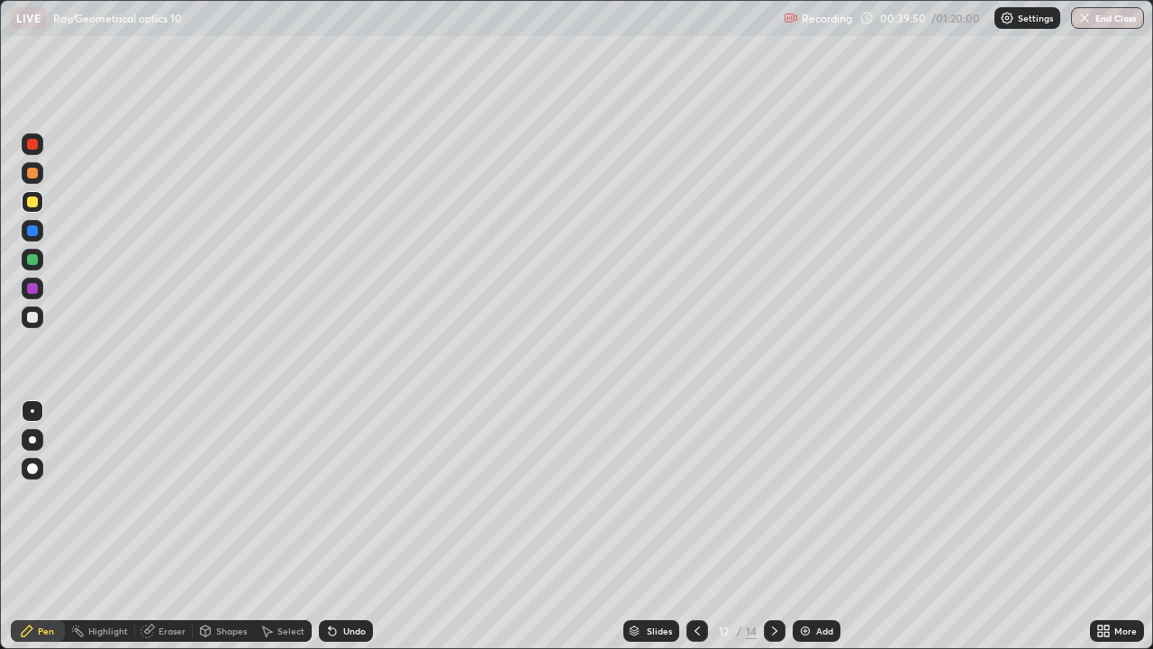
click at [773, 526] on icon at bounding box center [775, 630] width 14 height 14
click at [350, 526] on div "Undo" at bounding box center [354, 630] width 23 height 9
click at [354, 526] on div "Undo" at bounding box center [346, 631] width 54 height 22
click at [353, 526] on div "Undo" at bounding box center [346, 631] width 54 height 22
click at [356, 526] on div "Undo" at bounding box center [346, 631] width 54 height 22
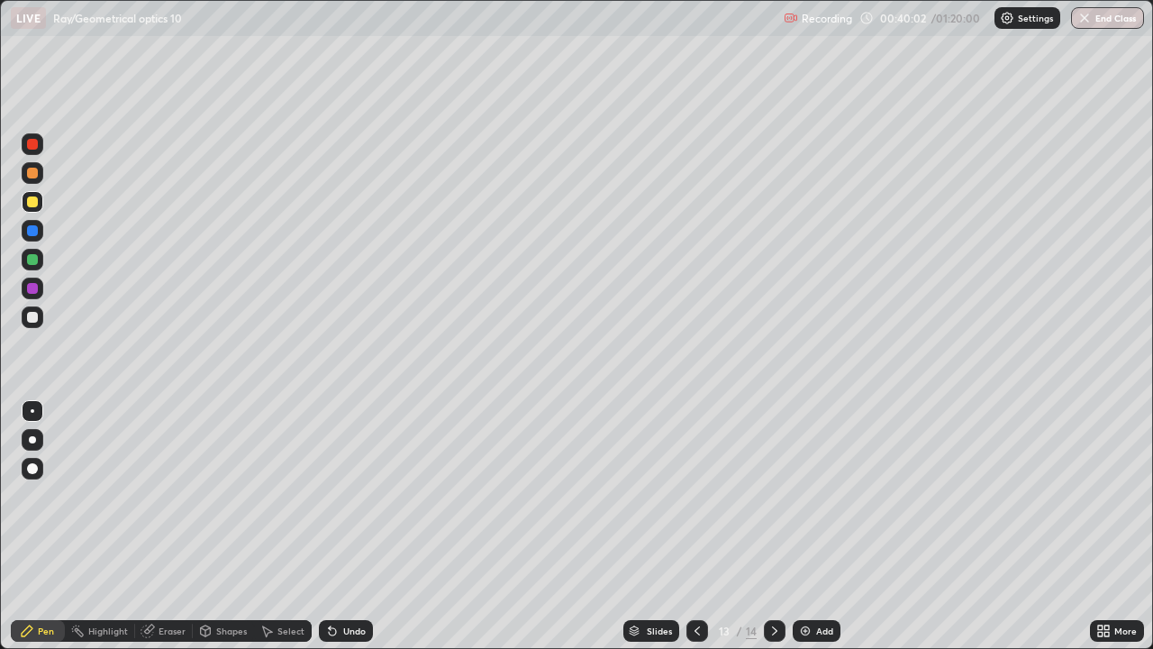
click at [355, 526] on div "Undo" at bounding box center [346, 631] width 54 height 22
click at [357, 526] on div "Undo" at bounding box center [346, 631] width 54 height 22
click at [359, 526] on div "Undo" at bounding box center [346, 631] width 54 height 22
click at [362, 526] on div "Undo" at bounding box center [346, 631] width 54 height 22
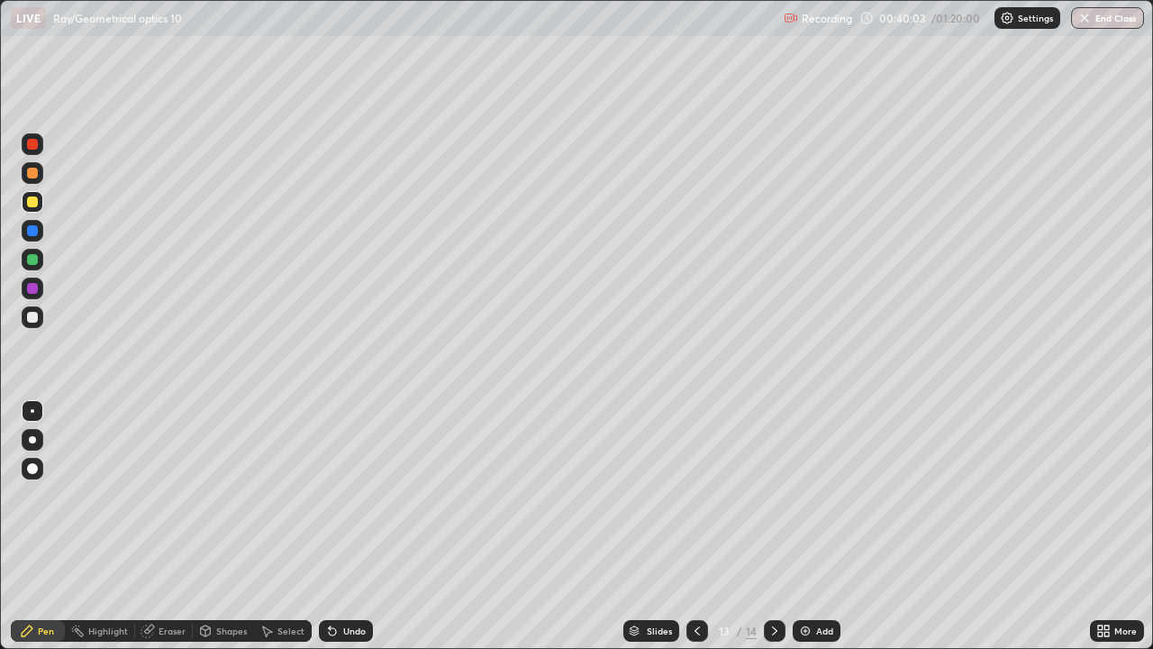
click at [359, 526] on div "Undo" at bounding box center [346, 631] width 54 height 22
click at [362, 526] on div "Undo" at bounding box center [346, 631] width 54 height 22
click at [360, 526] on div "Undo" at bounding box center [346, 631] width 54 height 22
click at [362, 526] on div "Undo" at bounding box center [346, 631] width 54 height 22
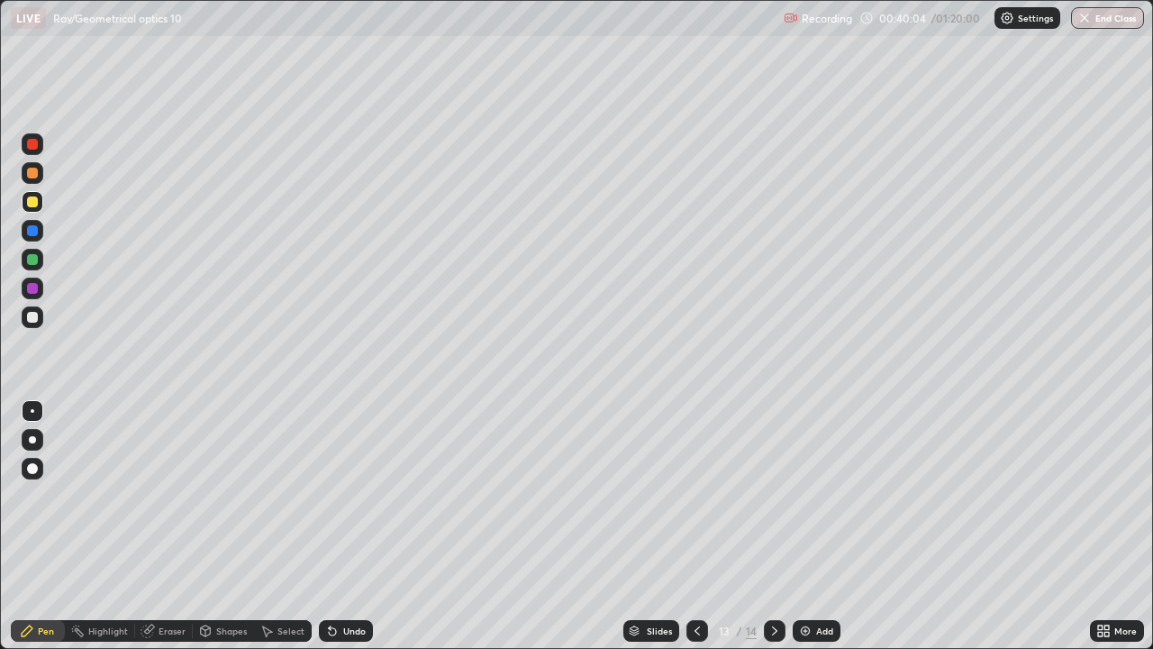
click at [360, 526] on div "Undo" at bounding box center [346, 631] width 54 height 22
click at [362, 526] on div "Undo" at bounding box center [346, 631] width 54 height 22
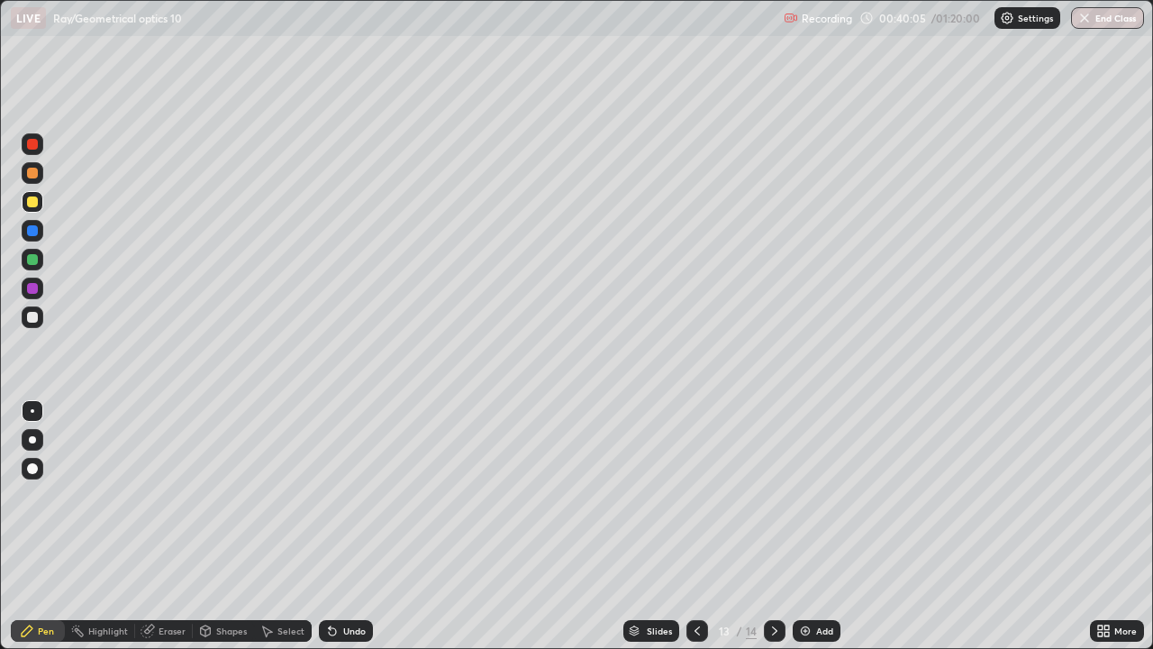
click at [362, 526] on div "Undo" at bounding box center [346, 631] width 54 height 22
click at [349, 526] on div "Undo" at bounding box center [354, 630] width 23 height 9
click at [346, 526] on div "Undo" at bounding box center [354, 630] width 23 height 9
click at [351, 526] on div "Undo" at bounding box center [354, 630] width 23 height 9
click at [350, 526] on div "Undo" at bounding box center [354, 630] width 23 height 9
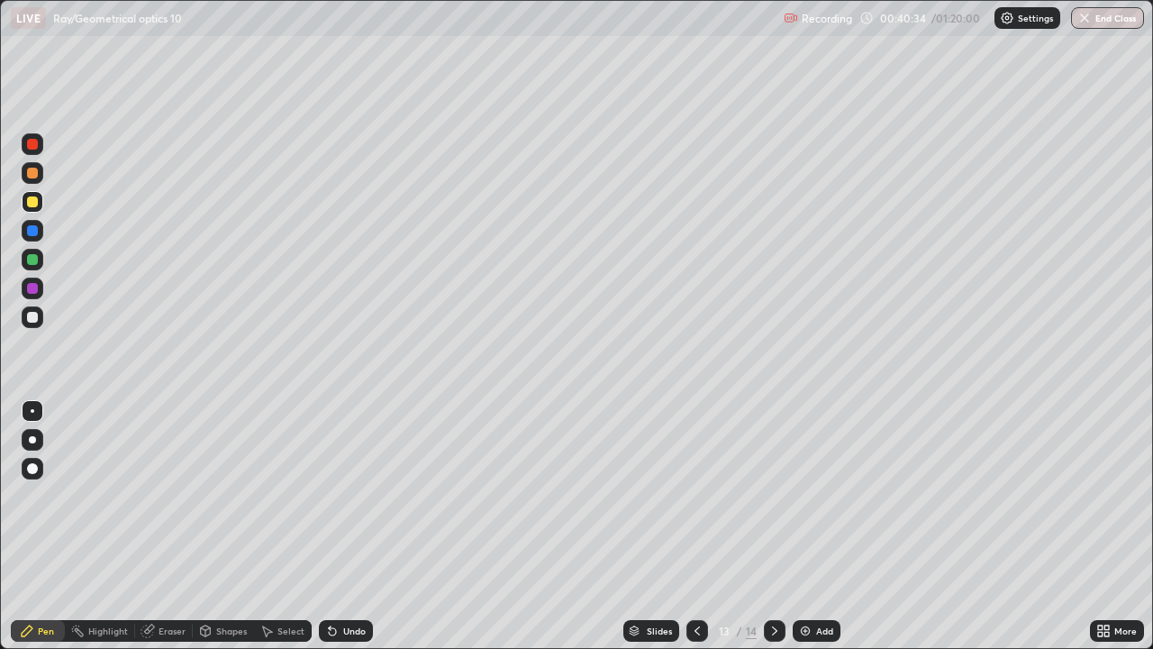
click at [346, 526] on div "Undo" at bounding box center [354, 630] width 23 height 9
click at [350, 526] on div "Undo" at bounding box center [346, 631] width 54 height 22
click at [355, 526] on div "Undo" at bounding box center [346, 631] width 54 height 22
click at [347, 526] on div "Undo" at bounding box center [354, 630] width 23 height 9
click at [346, 526] on div "Undo" at bounding box center [346, 631] width 54 height 22
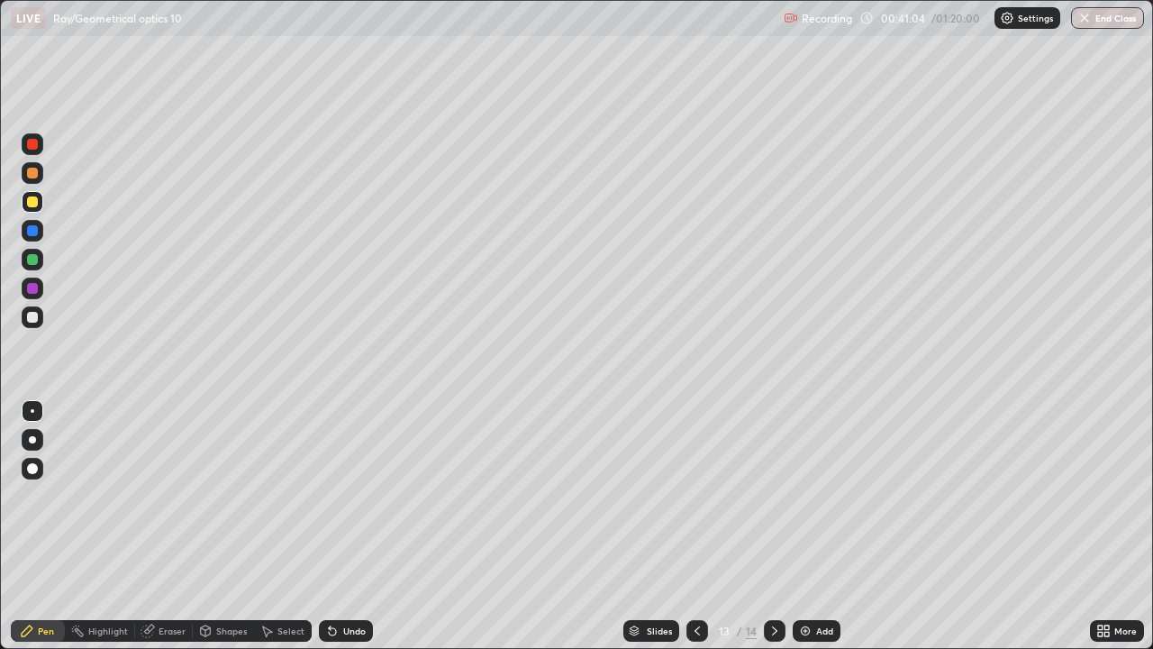
click at [340, 526] on div "Undo" at bounding box center [346, 631] width 54 height 22
click at [347, 526] on div "Undo" at bounding box center [346, 631] width 54 height 22
click at [341, 526] on div "Undo" at bounding box center [346, 631] width 54 height 22
click at [358, 526] on div "Undo" at bounding box center [354, 630] width 23 height 9
click at [773, 526] on icon at bounding box center [775, 630] width 14 height 14
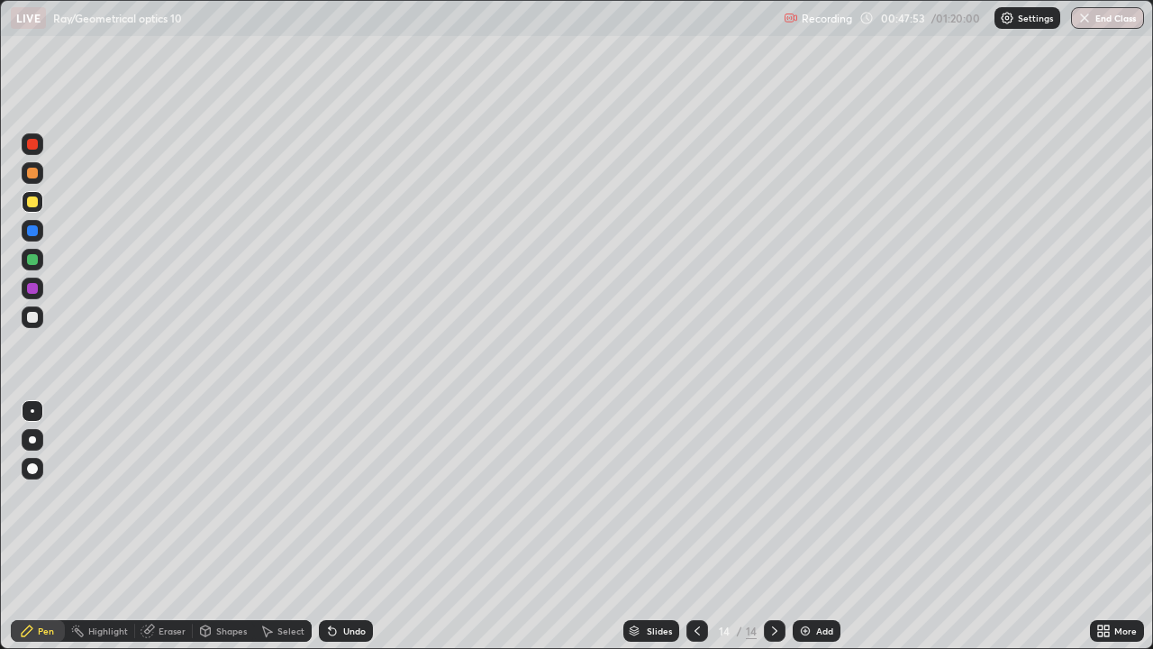
click at [821, 526] on div "Add" at bounding box center [824, 630] width 17 height 9
click at [33, 312] on div at bounding box center [32, 317] width 11 height 11
click at [33, 202] on div at bounding box center [32, 201] width 11 height 11
click at [343, 526] on div "Undo" at bounding box center [346, 631] width 54 height 22
click at [333, 526] on icon at bounding box center [332, 631] width 7 height 7
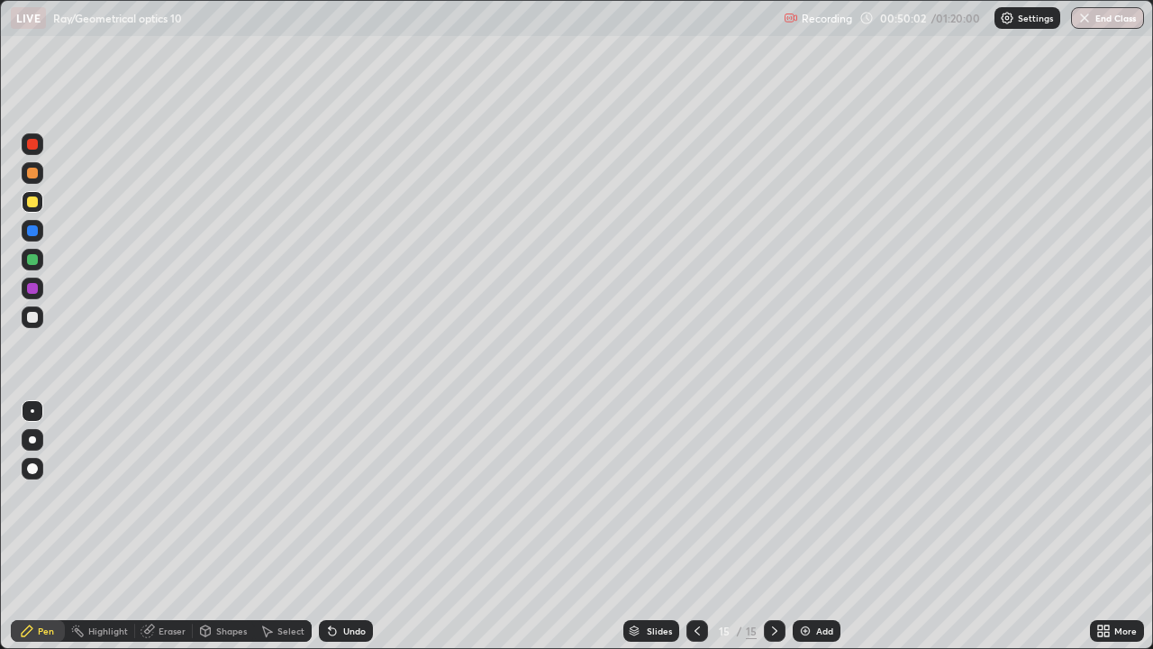
click at [32, 179] on div at bounding box center [33, 173] width 22 height 22
click at [29, 212] on div at bounding box center [33, 202] width 22 height 22
click at [332, 526] on icon at bounding box center [332, 630] width 14 height 14
click at [330, 526] on icon at bounding box center [332, 631] width 7 height 7
click at [329, 526] on icon at bounding box center [332, 631] width 7 height 7
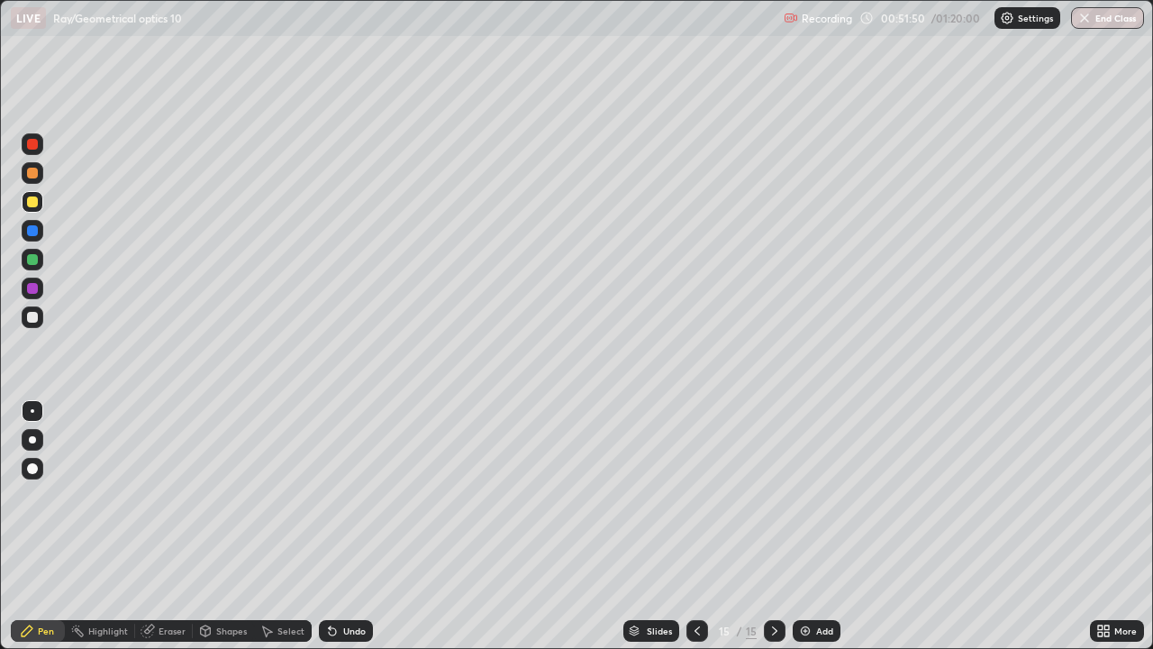
click at [329, 526] on icon at bounding box center [332, 631] width 7 height 7
click at [320, 526] on div "Undo" at bounding box center [346, 631] width 54 height 22
click at [322, 526] on div "Undo" at bounding box center [346, 631] width 54 height 22
click at [329, 526] on icon at bounding box center [332, 631] width 7 height 7
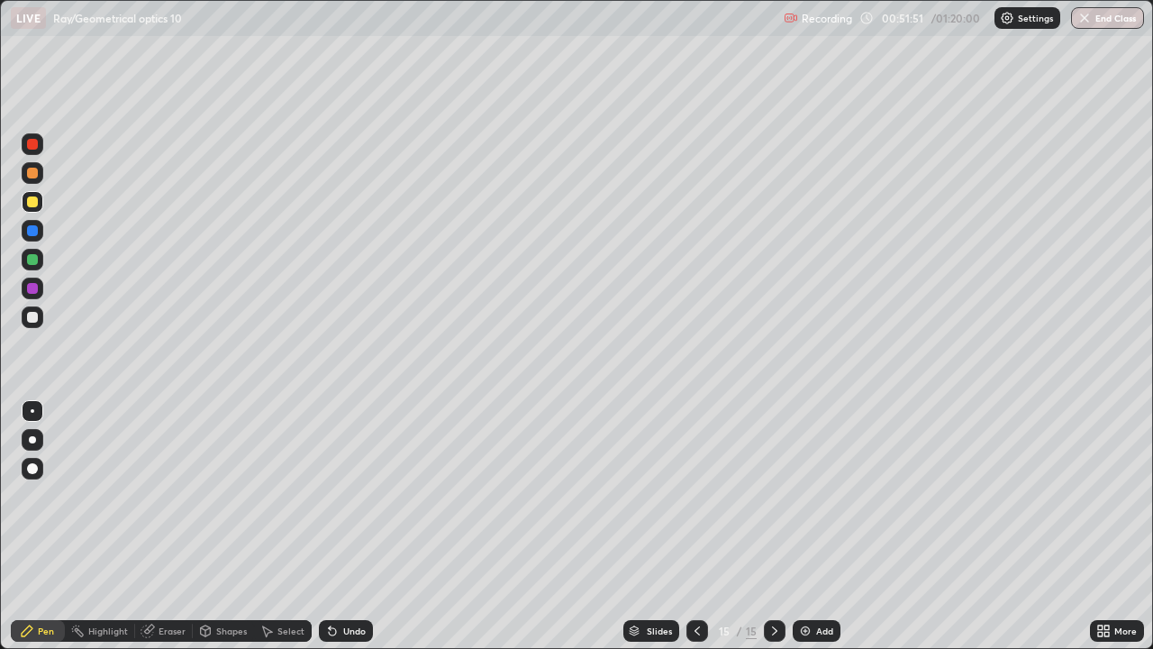
click at [329, 526] on icon at bounding box center [332, 631] width 7 height 7
click at [333, 526] on icon at bounding box center [332, 630] width 14 height 14
click at [336, 526] on icon at bounding box center [332, 630] width 14 height 14
click at [335, 526] on icon at bounding box center [332, 630] width 14 height 14
click at [336, 526] on icon at bounding box center [332, 630] width 14 height 14
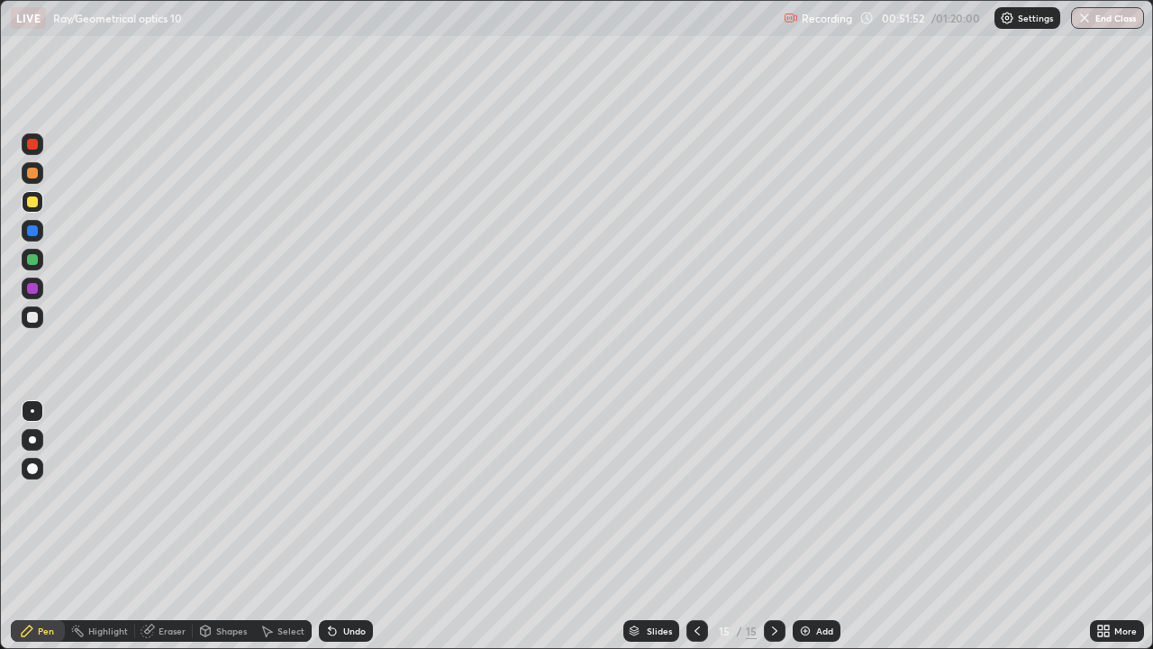
click at [336, 526] on icon at bounding box center [332, 630] width 14 height 14
click at [335, 526] on icon at bounding box center [332, 630] width 14 height 14
click at [336, 526] on icon at bounding box center [332, 630] width 14 height 14
click at [330, 526] on icon at bounding box center [332, 631] width 7 height 7
click at [335, 526] on icon at bounding box center [332, 630] width 14 height 14
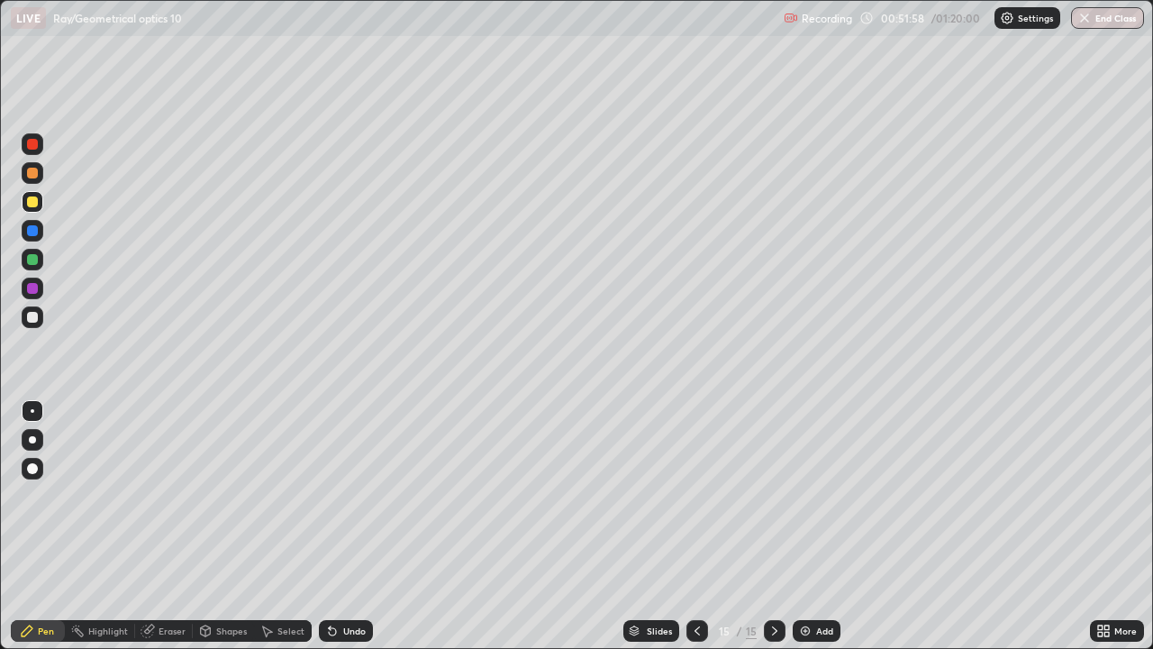
click at [343, 526] on div "Undo" at bounding box center [354, 630] width 23 height 9
click at [344, 526] on div "Undo" at bounding box center [354, 630] width 23 height 9
click at [345, 526] on div "Undo" at bounding box center [354, 630] width 23 height 9
click at [344, 526] on div "Undo" at bounding box center [354, 630] width 23 height 9
click at [345, 526] on div "Undo" at bounding box center [354, 630] width 23 height 9
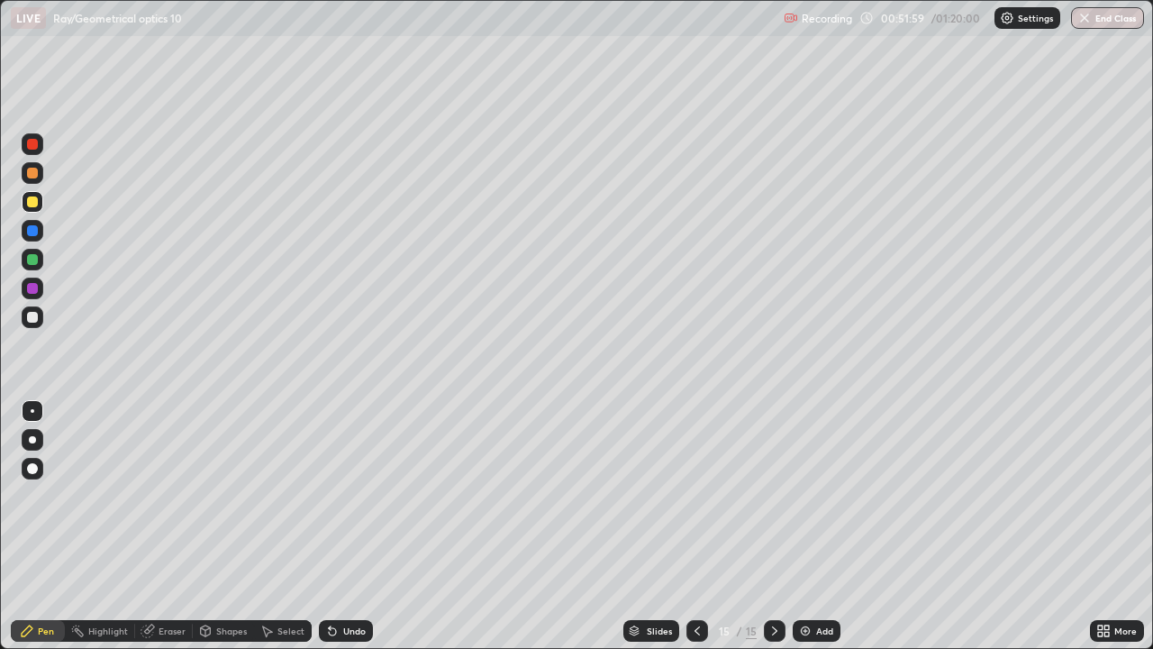
click at [338, 526] on div "Undo" at bounding box center [346, 631] width 54 height 22
click at [330, 526] on icon at bounding box center [332, 631] width 7 height 7
click at [344, 526] on div "Undo" at bounding box center [346, 631] width 54 height 22
click at [341, 526] on div "Undo" at bounding box center [346, 631] width 54 height 22
click at [346, 526] on div "Undo" at bounding box center [346, 631] width 54 height 22
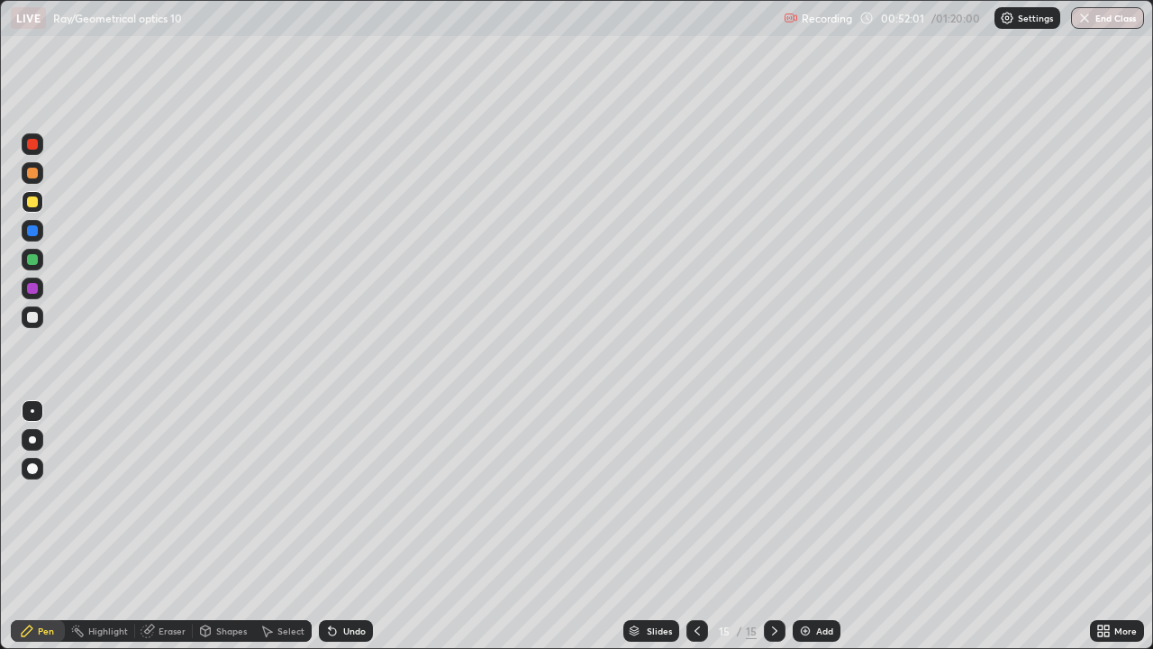
click at [354, 526] on div "Undo" at bounding box center [354, 630] width 23 height 9
click at [344, 526] on div "Undo" at bounding box center [346, 631] width 54 height 22
click at [342, 526] on div "Undo" at bounding box center [346, 631] width 54 height 22
click at [350, 526] on div "Undo" at bounding box center [346, 631] width 54 height 22
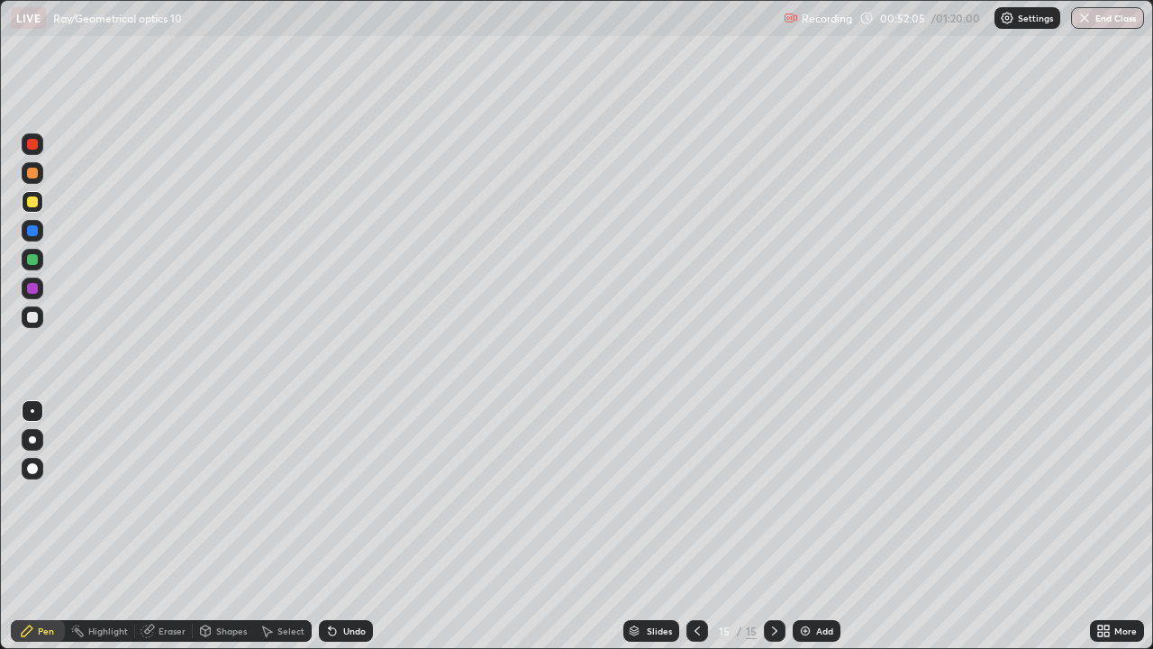
click at [350, 526] on div "Undo" at bounding box center [346, 631] width 54 height 22
click at [352, 526] on div "Undo" at bounding box center [346, 631] width 54 height 22
click at [345, 526] on div "Undo" at bounding box center [354, 630] width 23 height 9
click at [351, 526] on div "Undo" at bounding box center [346, 631] width 54 height 22
click at [346, 526] on div "Undo" at bounding box center [346, 631] width 54 height 22
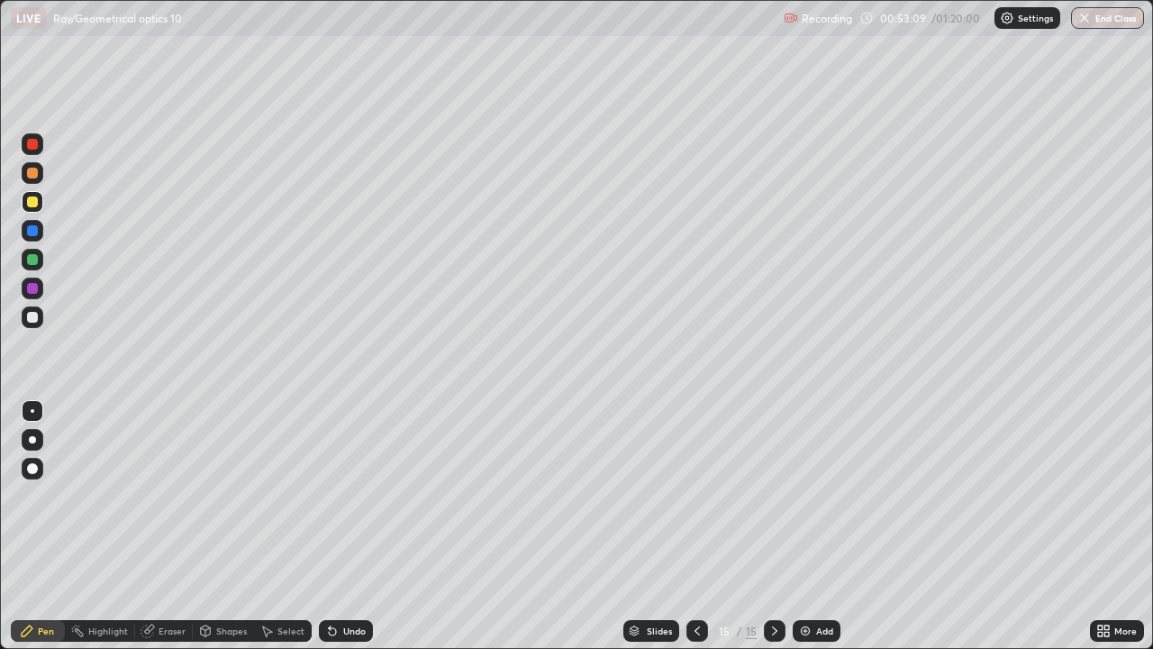
click at [343, 526] on div "Undo" at bounding box center [354, 630] width 23 height 9
click at [344, 526] on div "Undo" at bounding box center [354, 630] width 23 height 9
click at [346, 526] on div "Undo" at bounding box center [354, 630] width 23 height 9
click at [827, 526] on div "Add" at bounding box center [824, 630] width 17 height 9
click at [674, 526] on div "Slides" at bounding box center [651, 631] width 56 height 22
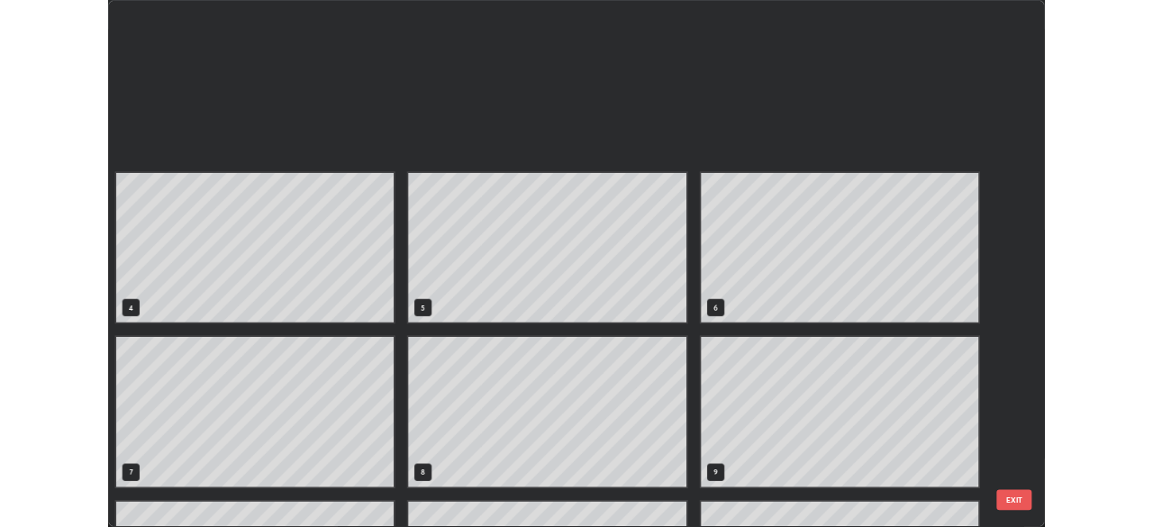
scroll to position [642, 1142]
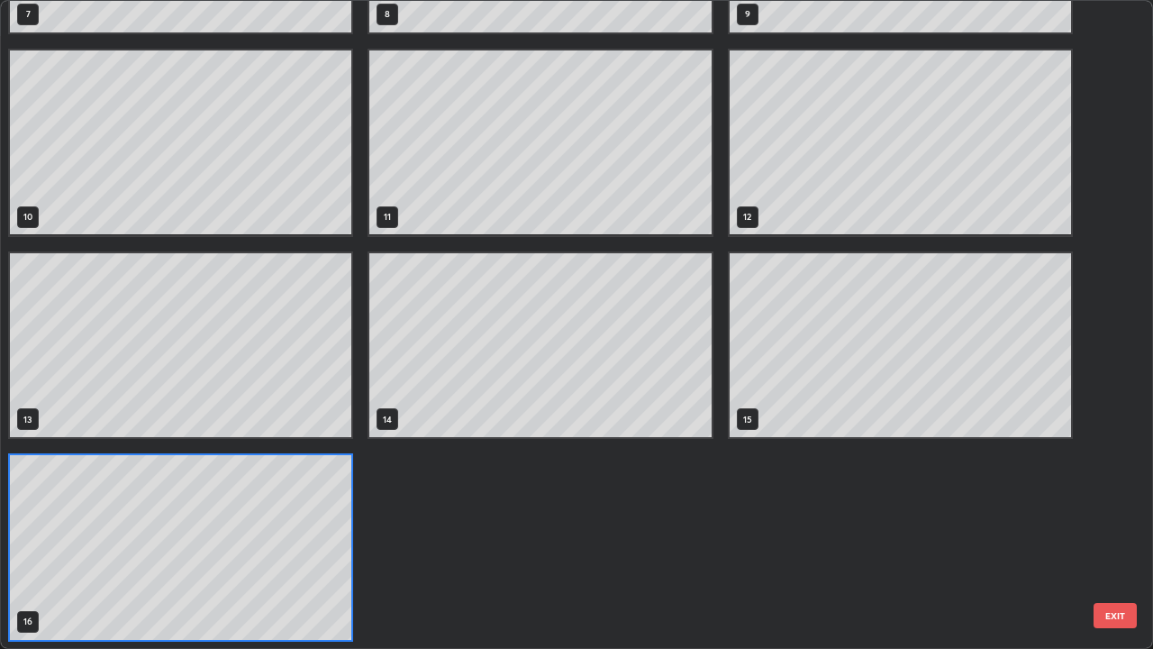
click at [682, 526] on div "4 5 6 7 8 9 10 11 12 13 14 15 16" at bounding box center [540, 41] width 1079 height 1215
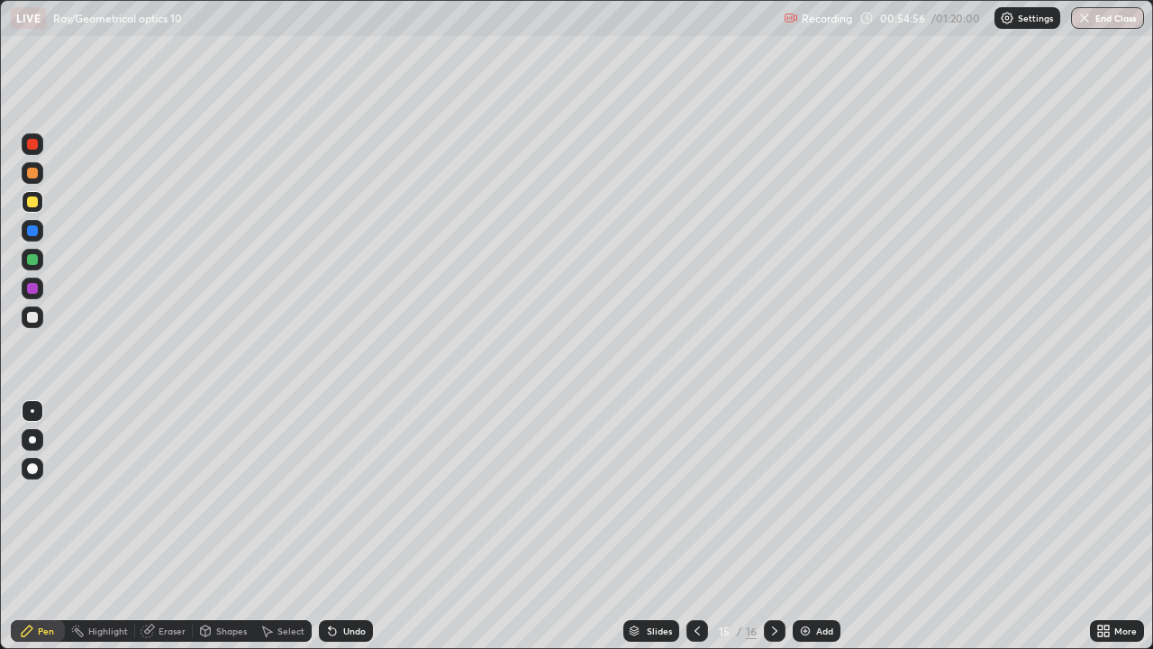
click at [32, 320] on div at bounding box center [32, 317] width 11 height 11
click at [769, 526] on div at bounding box center [775, 631] width 22 height 22
click at [33, 204] on div at bounding box center [32, 201] width 11 height 11
click at [30, 264] on div at bounding box center [32, 259] width 11 height 11
click at [40, 208] on div at bounding box center [33, 202] width 22 height 22
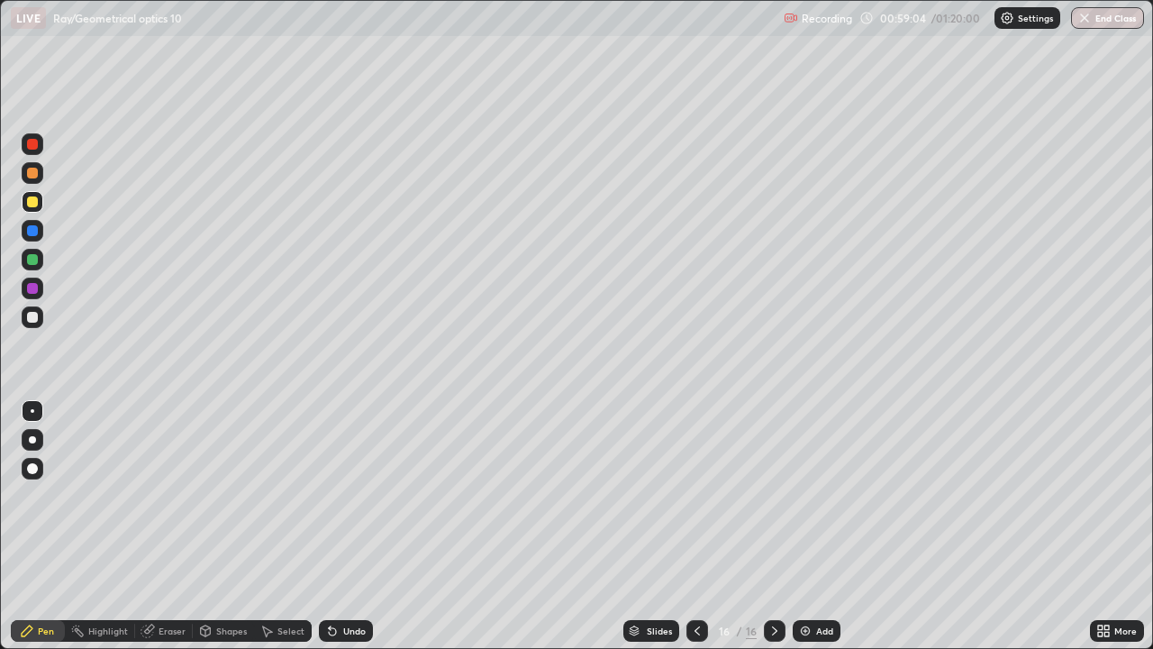
click at [350, 526] on div "Undo" at bounding box center [354, 630] width 23 height 9
click at [163, 526] on div "Eraser" at bounding box center [172, 630] width 27 height 9
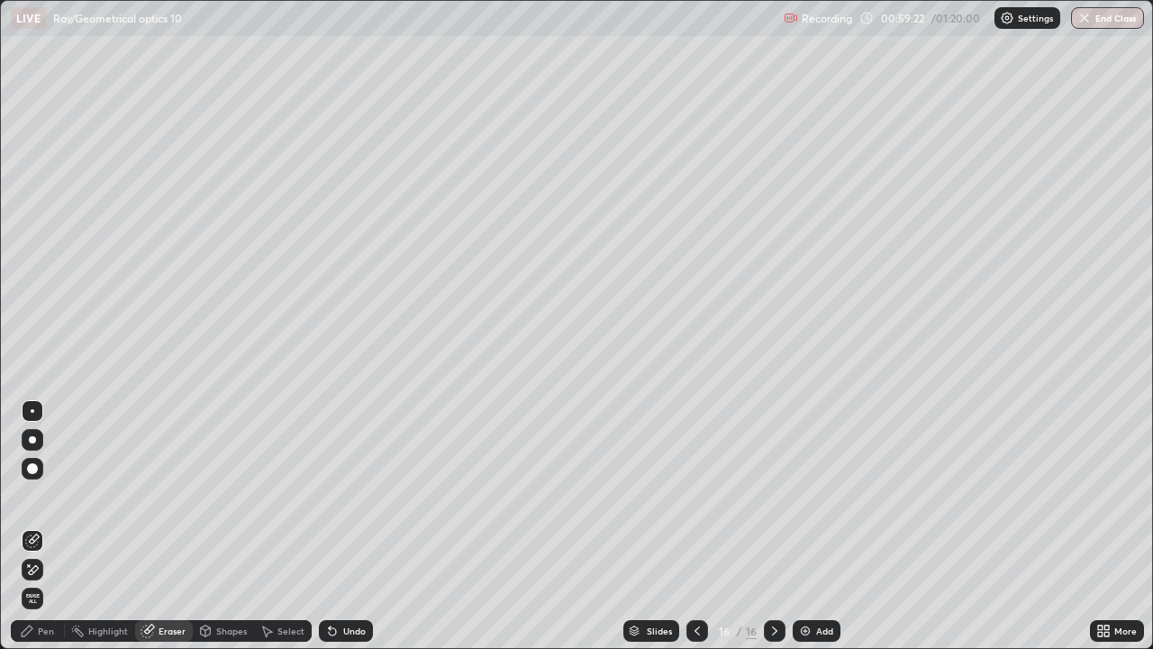
click at [24, 526] on icon at bounding box center [27, 630] width 11 height 11
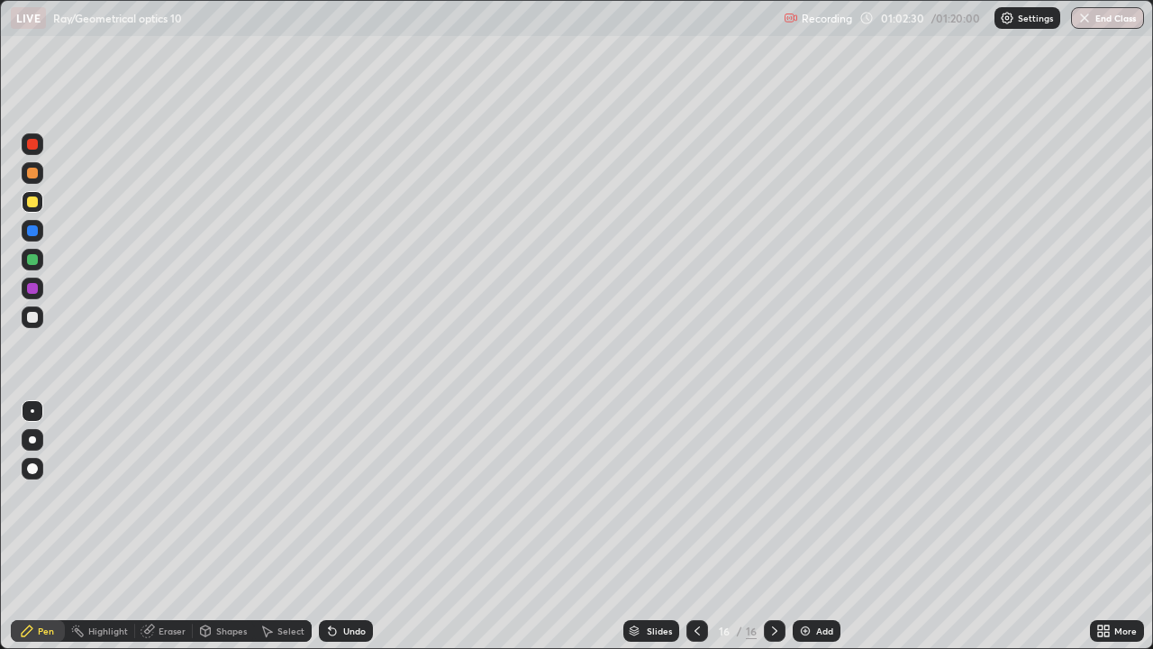
click at [813, 526] on div "Add" at bounding box center [817, 631] width 48 height 22
click at [32, 323] on div at bounding box center [33, 317] width 22 height 22
click at [33, 194] on div at bounding box center [33, 202] width 22 height 22
click at [32, 320] on div at bounding box center [32, 317] width 11 height 11
click at [39, 199] on div at bounding box center [33, 202] width 22 height 22
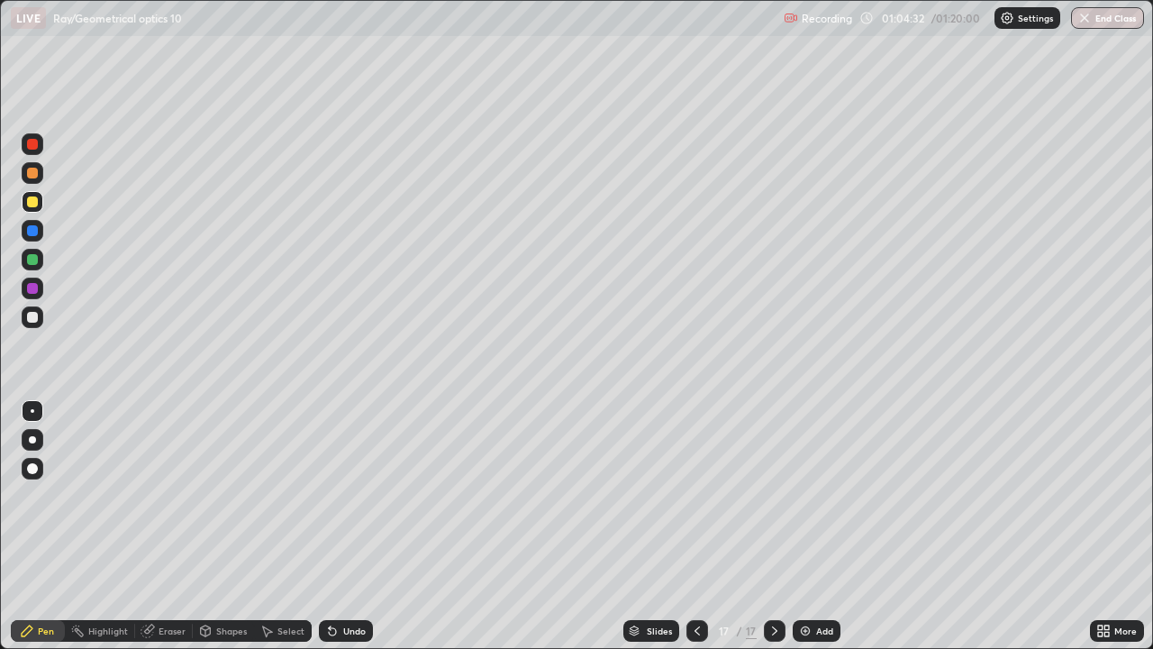
click at [350, 526] on div "Undo" at bounding box center [354, 630] width 23 height 9
click at [349, 526] on div "Undo" at bounding box center [346, 631] width 54 height 22
click at [346, 526] on div "Undo" at bounding box center [354, 630] width 23 height 9
click at [1097, 24] on button "End Class" at bounding box center [1107, 18] width 73 height 22
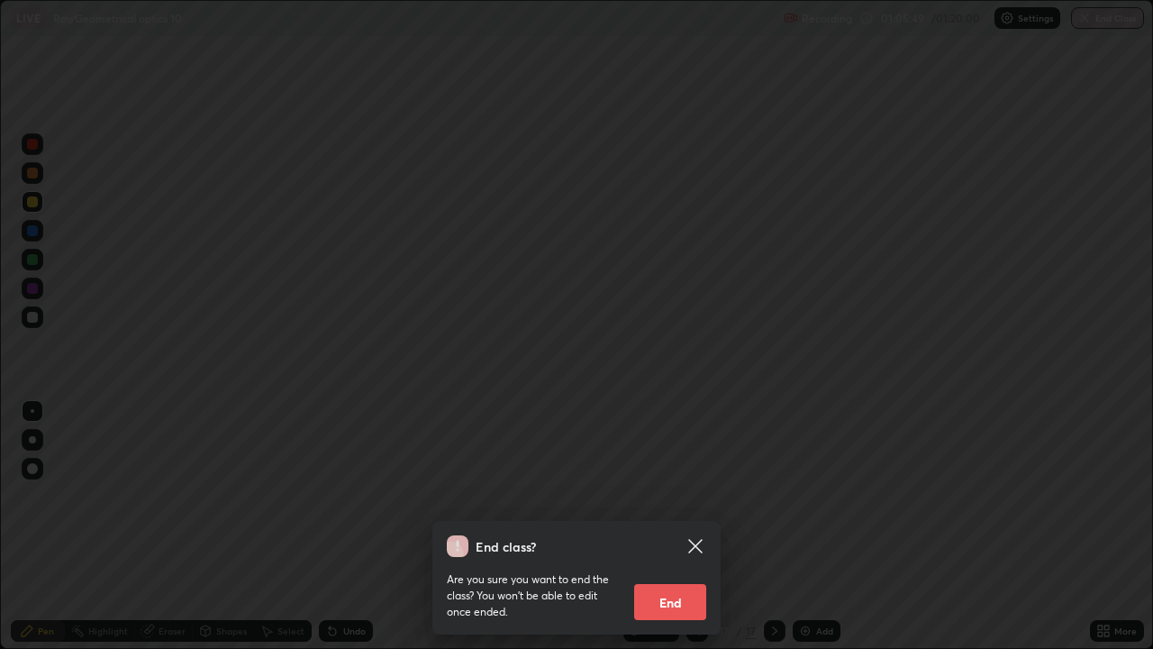
click at [672, 526] on button "End" at bounding box center [670, 602] width 72 height 36
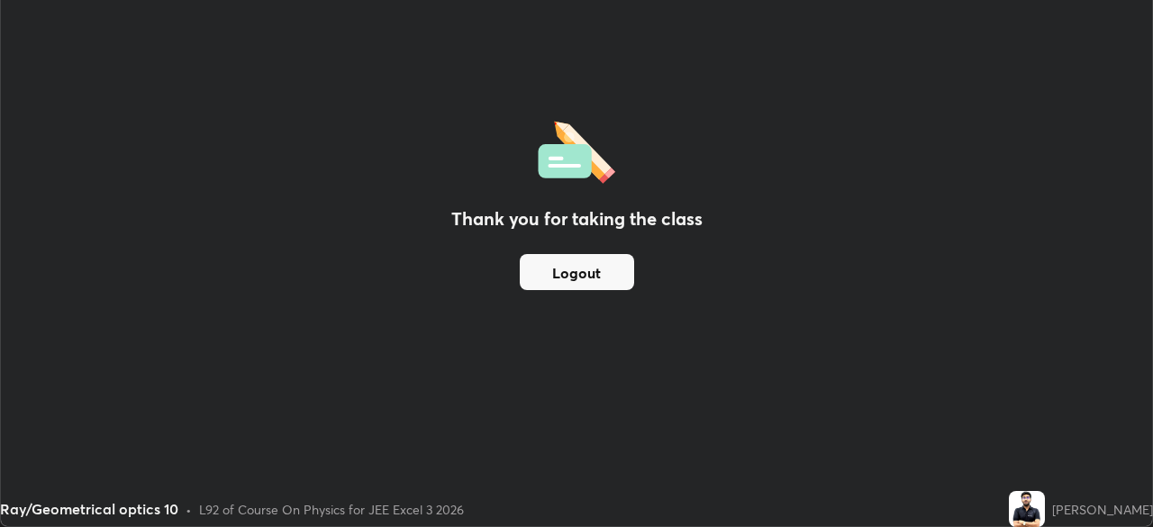
scroll to position [89572, 88946]
